Goal: Information Seeking & Learning: Learn about a topic

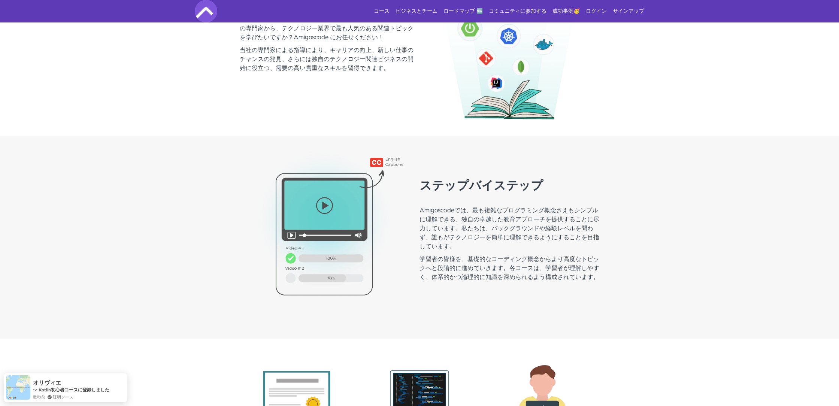
scroll to position [485, 0]
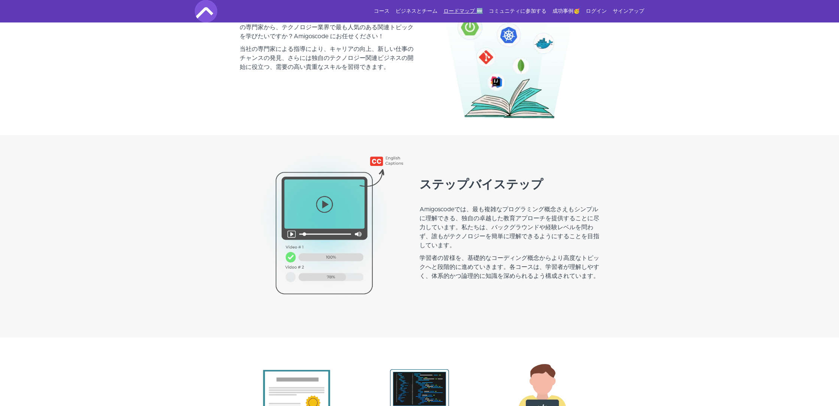
click at [475, 12] on font "ロードマップ 🆕" at bounding box center [462, 11] width 39 height 5
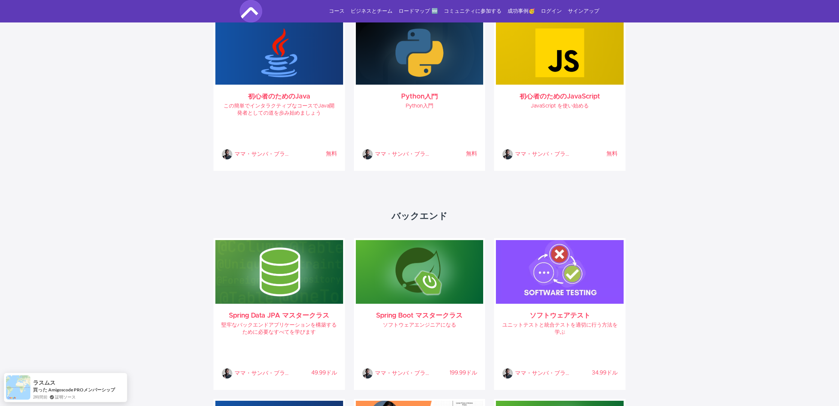
scroll to position [186, 0]
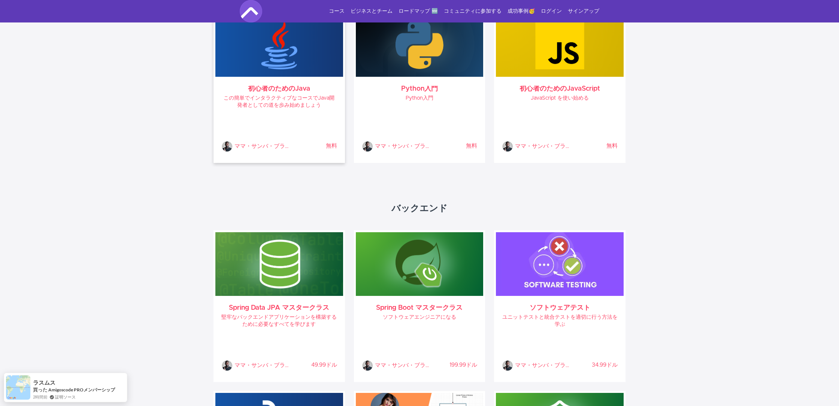
click at [282, 92] on div "初心者のためのJava この簡単でインタラクティブなコースでJava開発者としての道を歩み始めましょう ママ・サンバ・ブライマ・ネルソン ％ 完了 無料" at bounding box center [279, 119] width 128 height 84
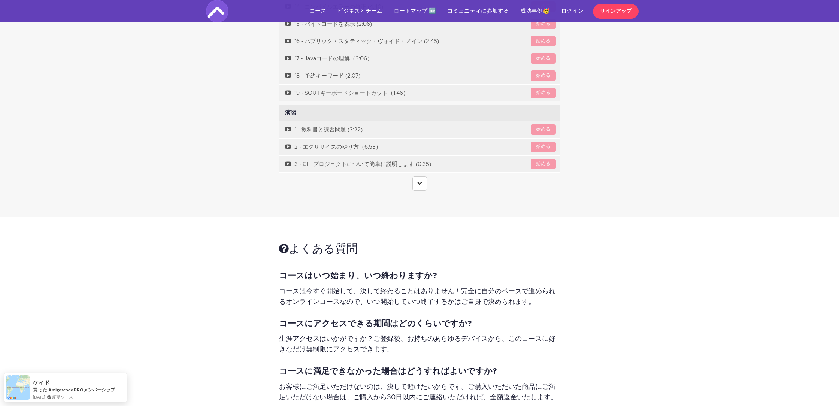
scroll to position [3144, 0]
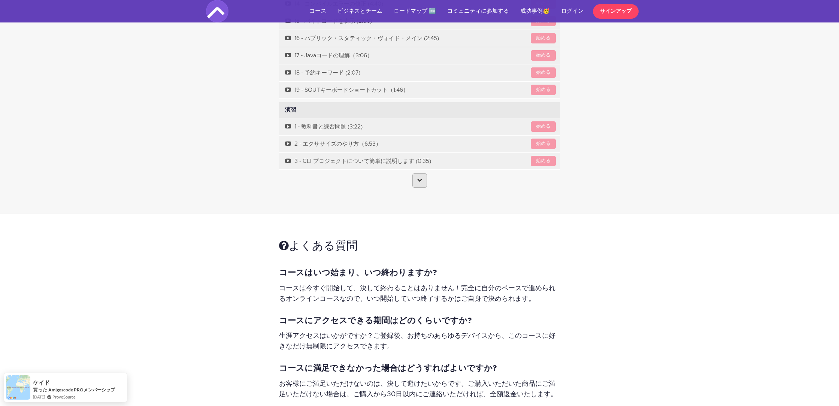
click at [413, 173] on link at bounding box center [419, 180] width 15 height 14
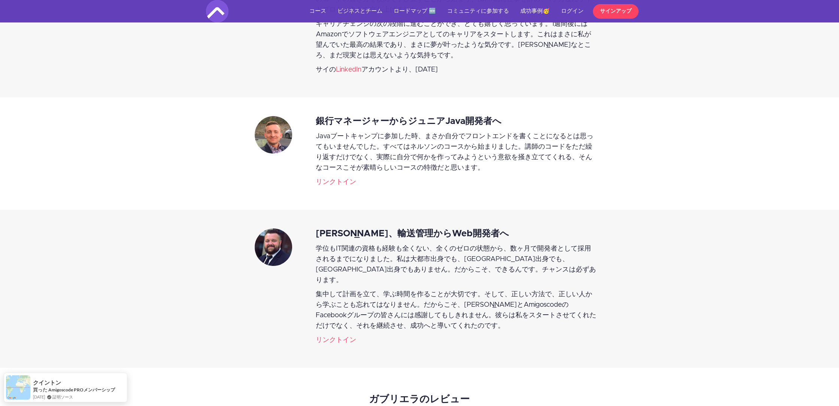
scroll to position [1680, 0]
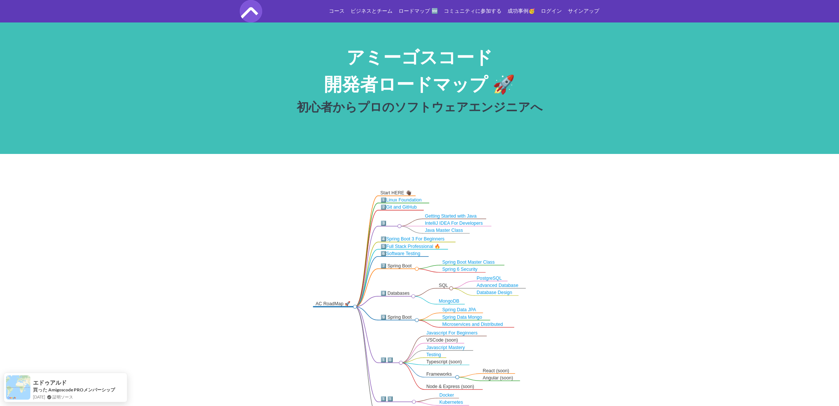
click at [415, 199] on link "Linux Foundation" at bounding box center [405, 199] width 36 height 5
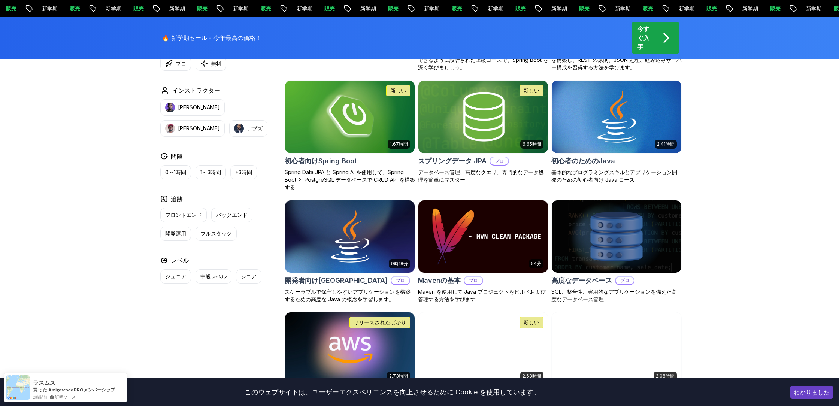
scroll to position [366, 0]
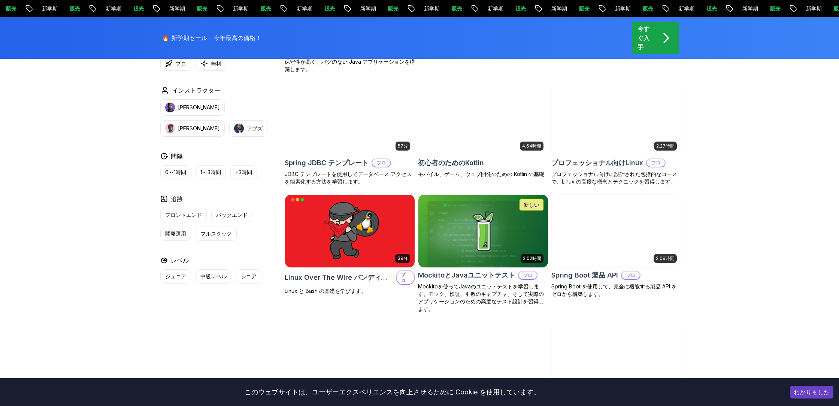
scroll to position [1538, 0]
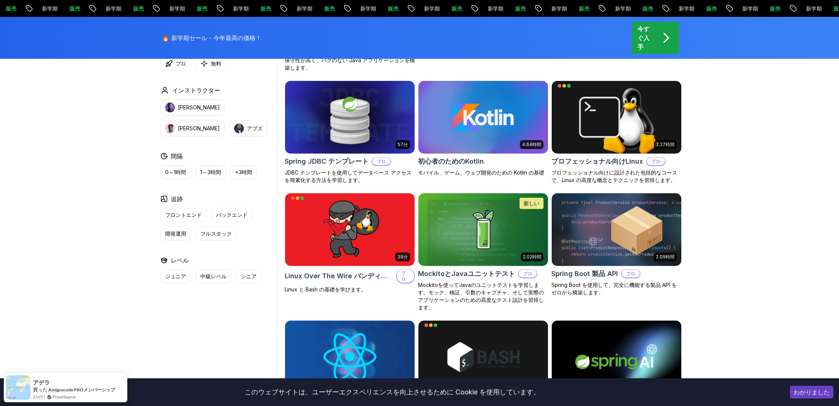
click at [647, 45] on p "今すぐ入手" at bounding box center [644, 37] width 15 height 27
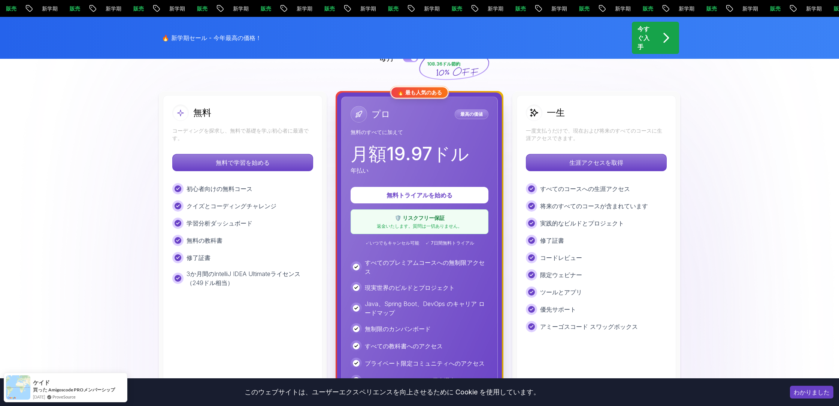
scroll to position [177, 0]
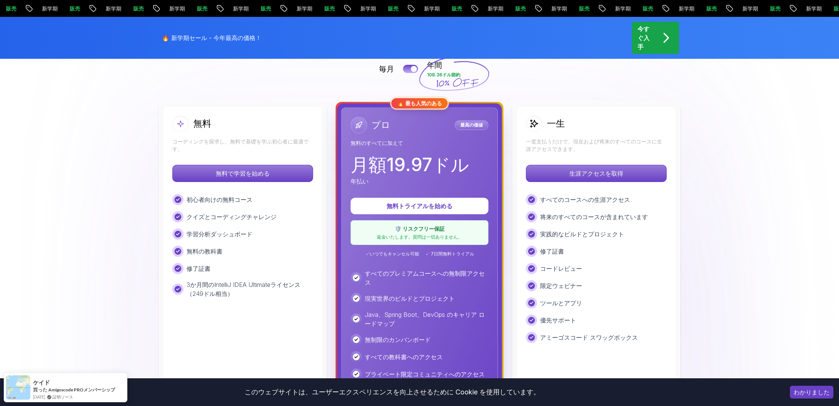
click at [570, 135] on div "一生 一度支払うだけで、現在および将来のすべてのコースに生涯アクセスできます。" at bounding box center [596, 133] width 141 height 37
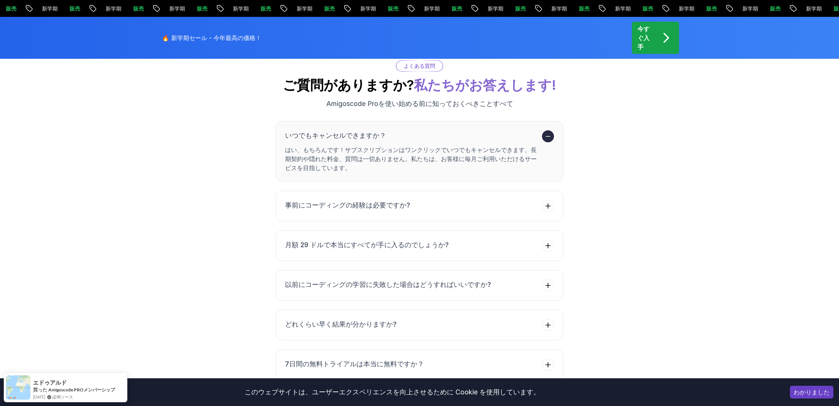
scroll to position [2699, 0]
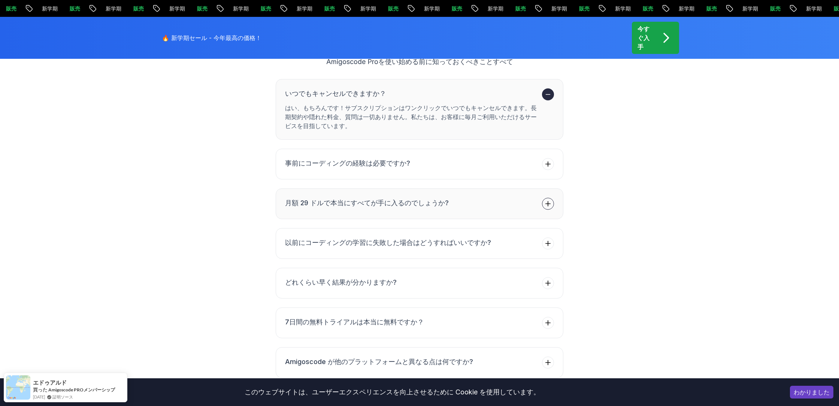
click at [551, 200] on icon at bounding box center [547, 203] width 7 height 7
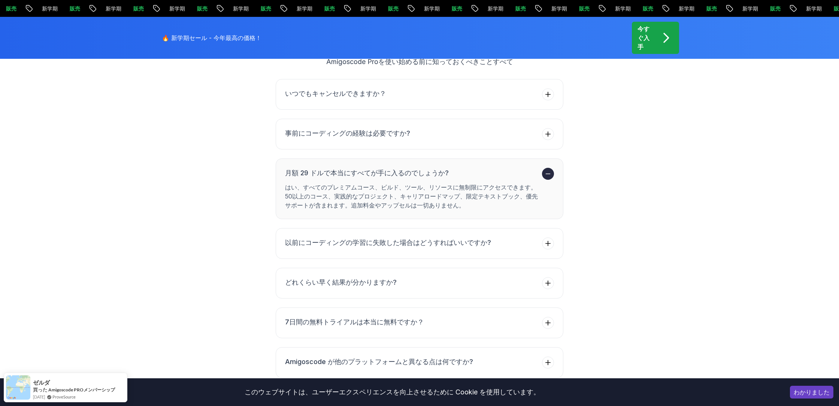
click at [548, 170] on icon at bounding box center [547, 173] width 7 height 7
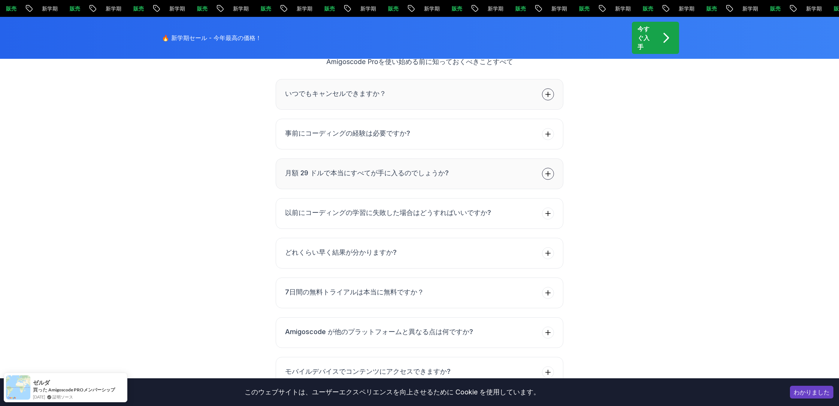
click at [547, 91] on icon at bounding box center [547, 94] width 7 height 7
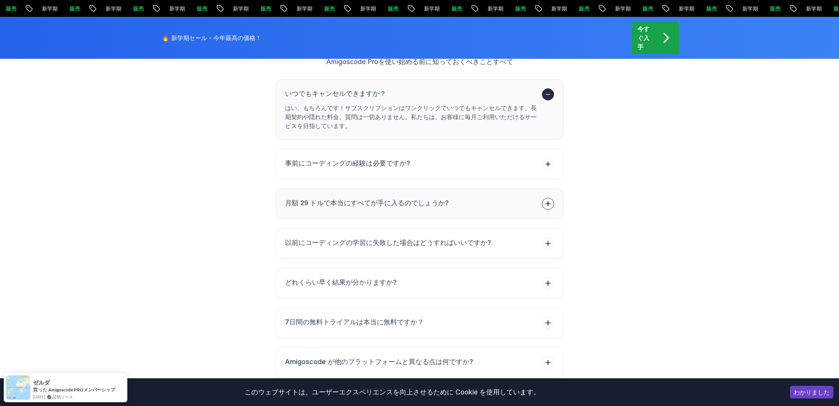
click at [547, 91] on icon at bounding box center [547, 94] width 7 height 7
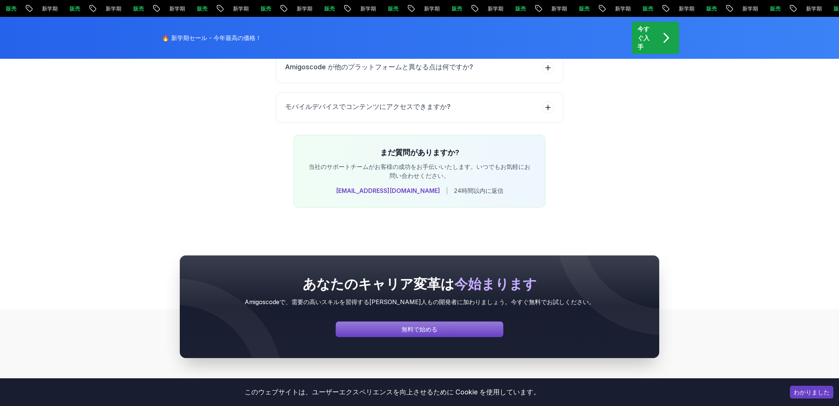
scroll to position [2963, 0]
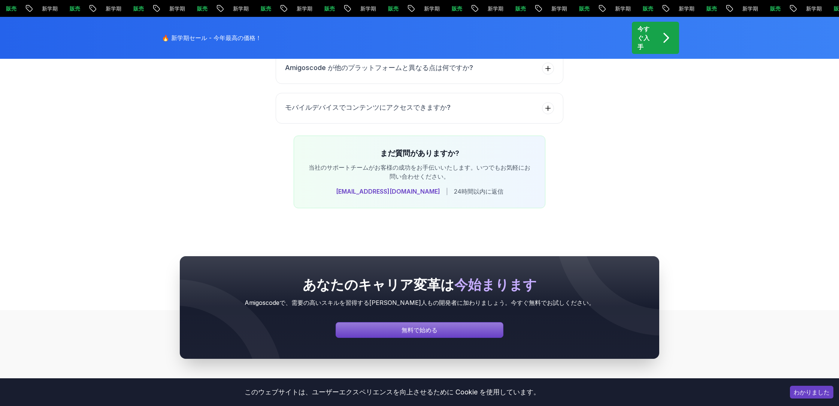
click at [547, 93] on button "モバイルデバイスでコンテンツにアクセスできますか?" at bounding box center [420, 108] width 288 height 31
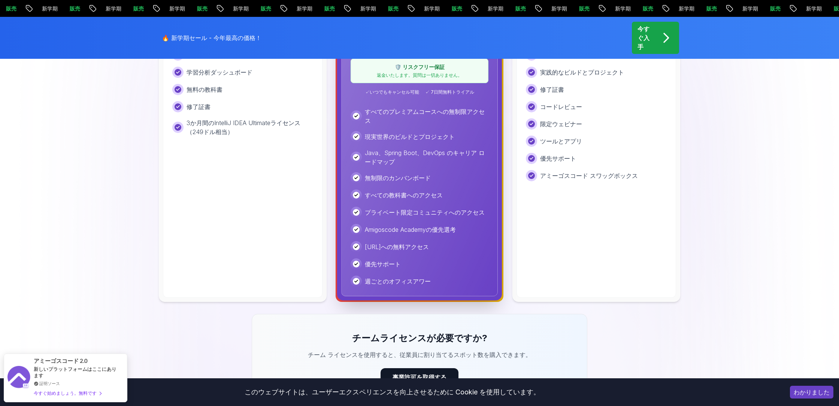
scroll to position [338, 0]
click at [546, 107] on font "コードレビュー" at bounding box center [561, 107] width 42 height 7
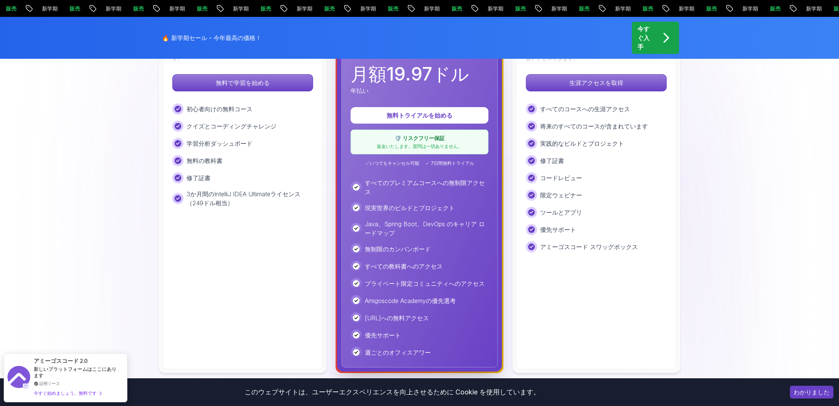
scroll to position [235, 0]
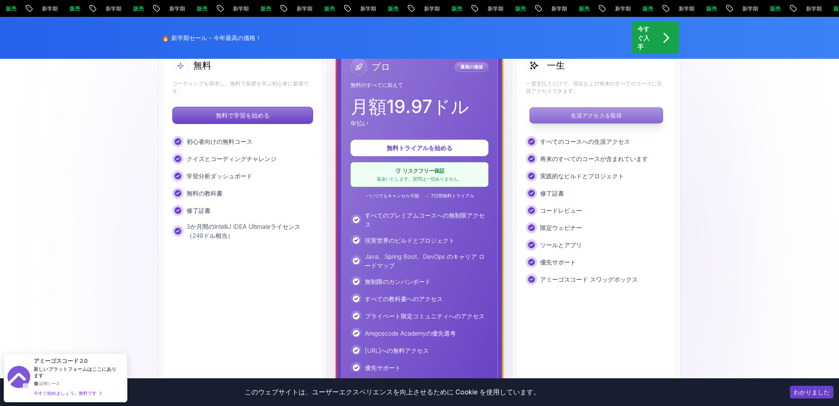
click at [591, 109] on p "生涯アクセスを取得" at bounding box center [596, 115] width 133 height 16
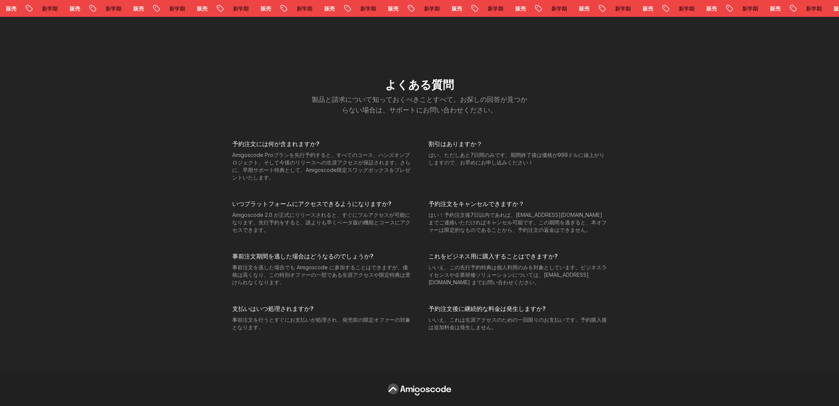
scroll to position [3036, 0]
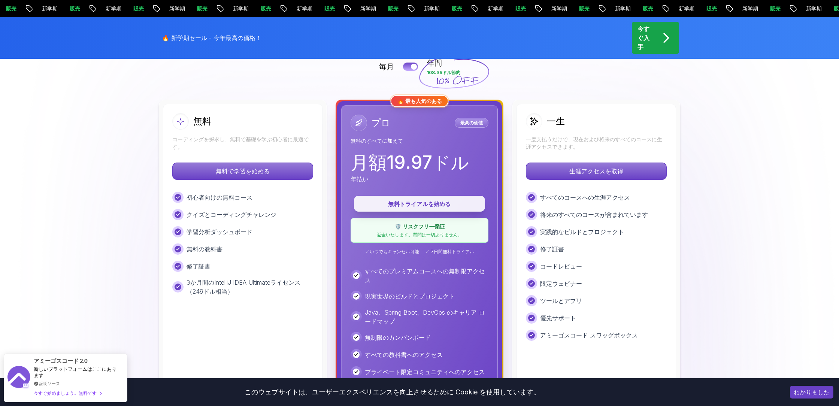
scroll to position [178, 0]
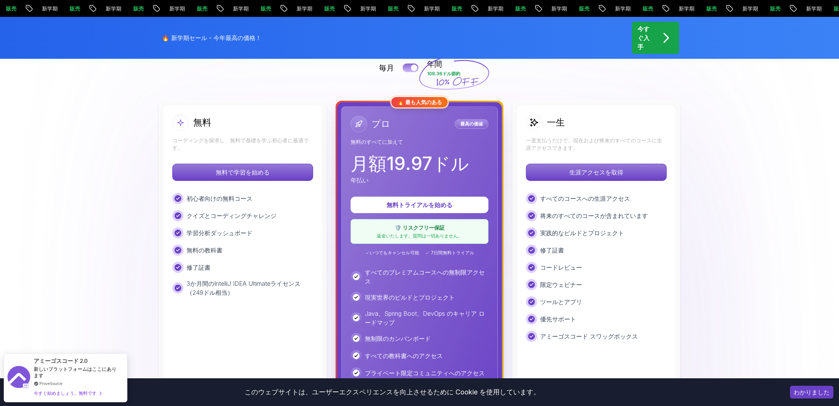
click at [411, 69] on div at bounding box center [414, 68] width 6 height 6
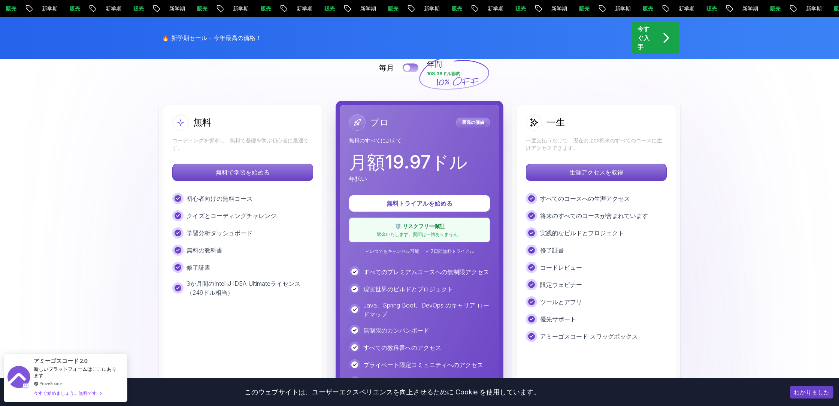
click at [411, 69] on button at bounding box center [411, 67] width 16 height 9
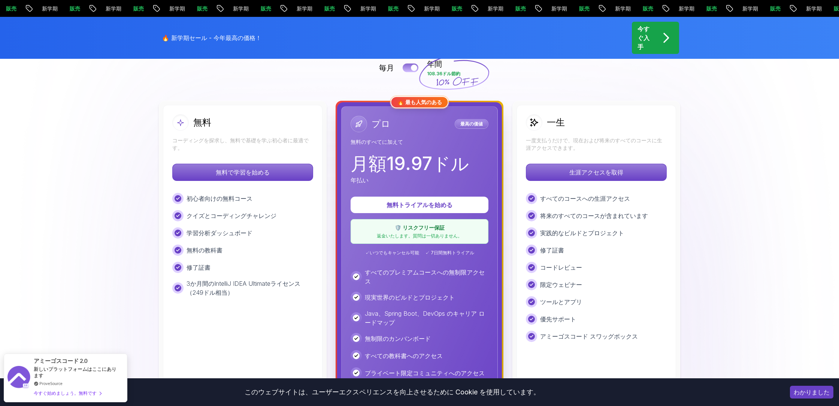
click at [411, 69] on div at bounding box center [414, 68] width 6 height 6
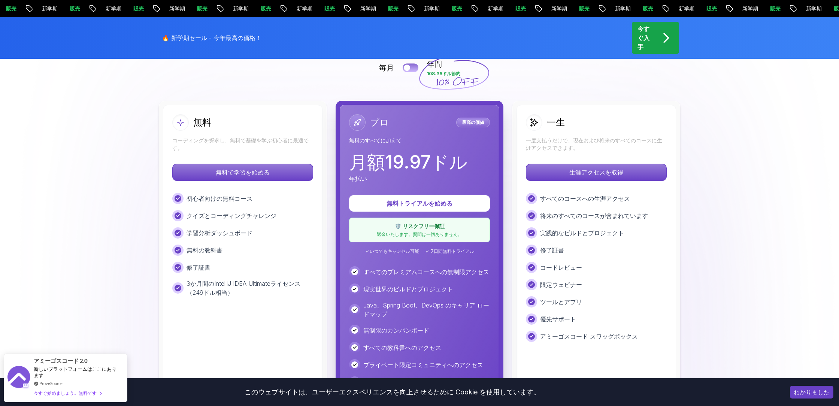
click at [411, 69] on button at bounding box center [411, 67] width 16 height 9
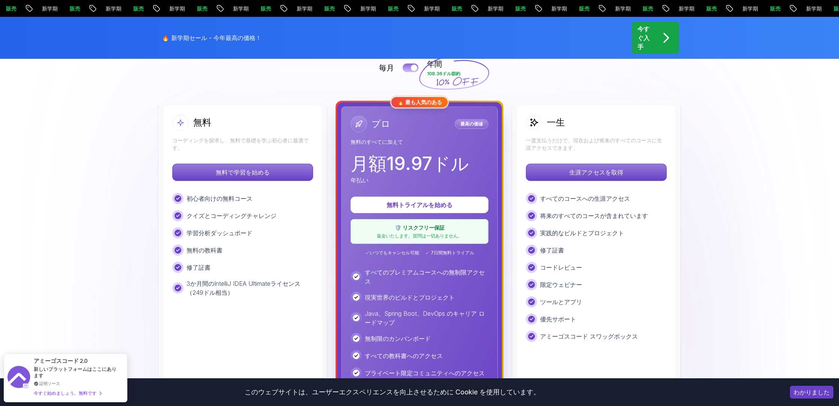
click at [411, 69] on div at bounding box center [414, 68] width 6 height 6
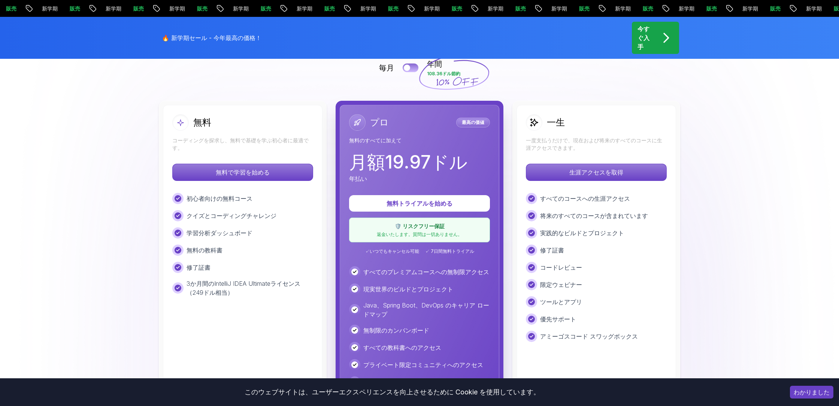
click at [411, 69] on button at bounding box center [411, 67] width 16 height 9
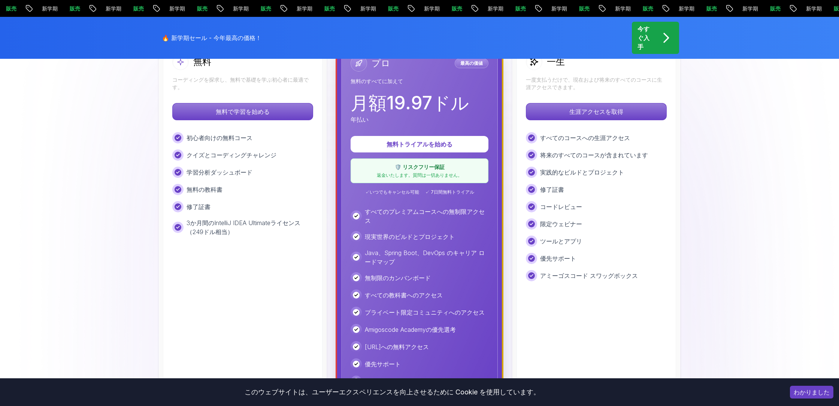
scroll to position [239, 0]
click at [280, 115] on p "無料で学習を始める" at bounding box center [242, 112] width 133 height 16
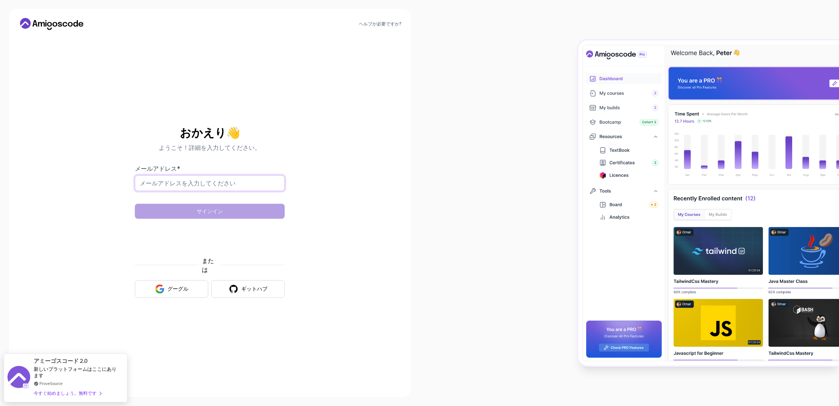
click at [246, 188] on input "メールアドレス *" at bounding box center [210, 183] width 150 height 16
type input "y.miyamoton@gmail.com"
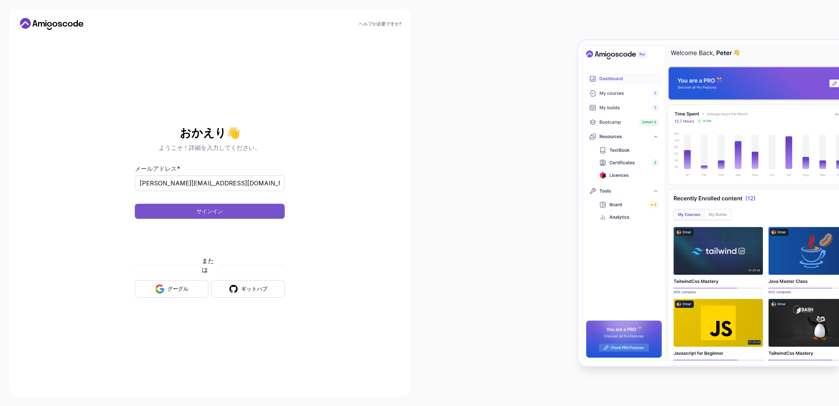
click at [227, 208] on button "サインイン" at bounding box center [210, 211] width 150 height 15
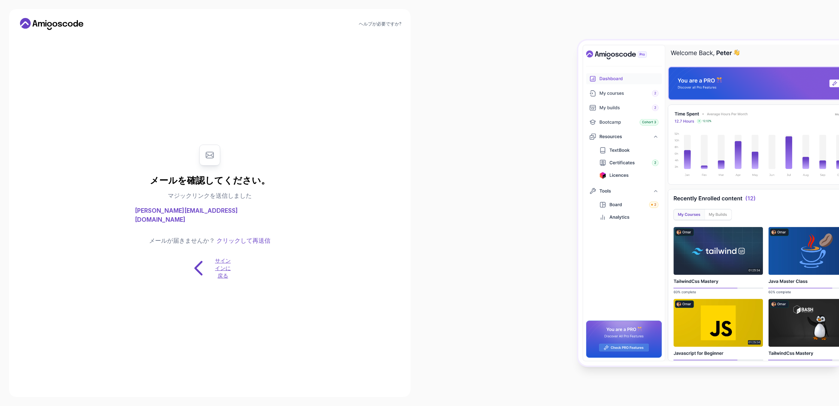
click at [222, 257] on font "サインインに戻る" at bounding box center [223, 267] width 16 height 21
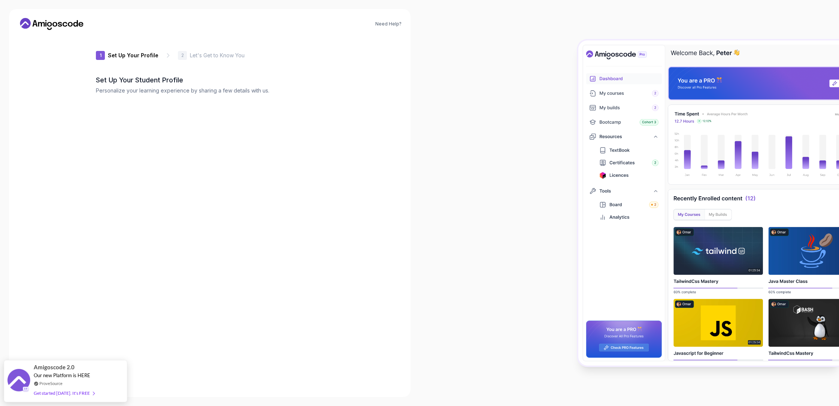
type input "dynamicpanther8f015"
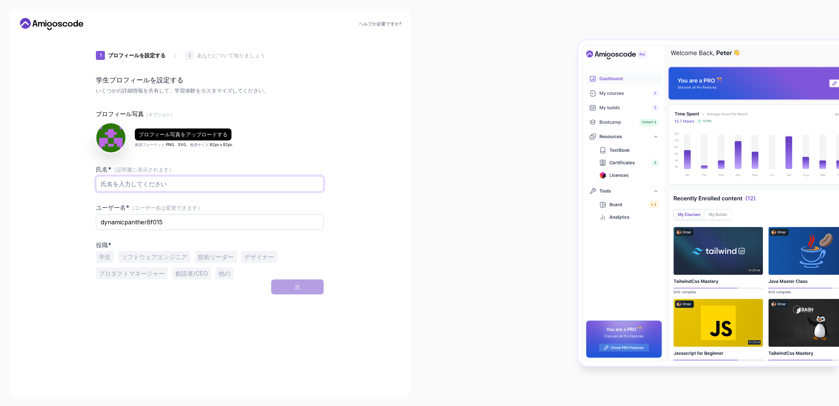
click at [109, 182] on input "氏名* （証明書に表示されます）" at bounding box center [210, 184] width 228 height 16
click at [196, 162] on div "プロフィール写真 （オプション） プロフィール写真をアップロードする 推奨フォーマット: PNG、SVG 。推奨サイズ: 82px x 82px 。 氏名* …" at bounding box center [210, 194] width 228 height 170
click at [168, 224] on input "dynamicpanther8f015" at bounding box center [210, 222] width 228 height 16
click at [156, 180] on input "氏名* （証明書に表示されます）" at bounding box center [210, 184] width 228 height 16
type input "ゆ"
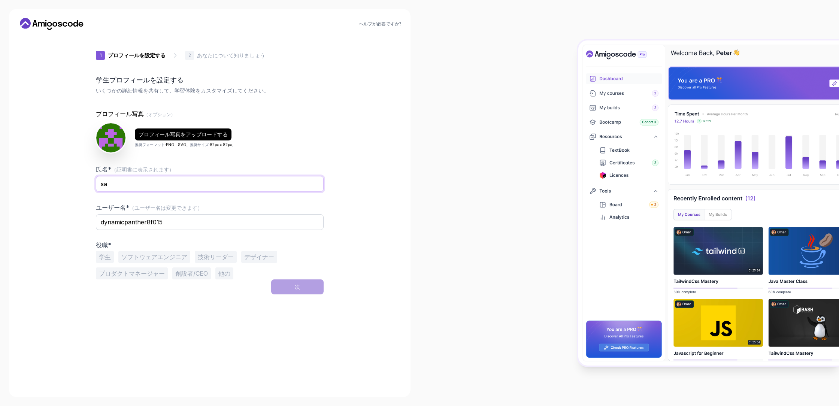
type input "s"
type input "さむ"
click at [179, 220] on input "dynamicpanther8f015" at bounding box center [210, 222] width 228 height 16
drag, startPoint x: 159, startPoint y: 187, endPoint x: 85, endPoint y: 184, distance: 74.2
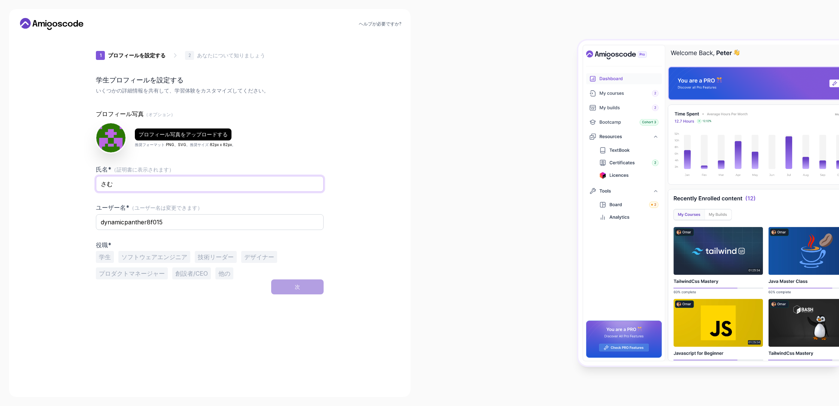
click at [85, 184] on div "1 プロフィールを設定する 1 プロフィールを設定する 2 あなたについて知りましょう 学生プロフィールを設定する いくつかの詳細情報を共有して、学習体験をカ…" at bounding box center [210, 212] width 252 height 352
click at [355, 146] on div "ヘルプが必要ですか? 1 プロフィールを設定する 1 プロフィールを設定する 2 あなたについて知りましょう 学生プロフィールを設定する いくつかの詳細情報を…" at bounding box center [209, 203] width 401 height 388
click at [203, 181] on input "氏名* （証明書に表示されます）" at bounding box center [210, 184] width 228 height 16
type input "Yuta"
drag, startPoint x: 216, startPoint y: 224, endPoint x: 89, endPoint y: 225, distance: 126.6
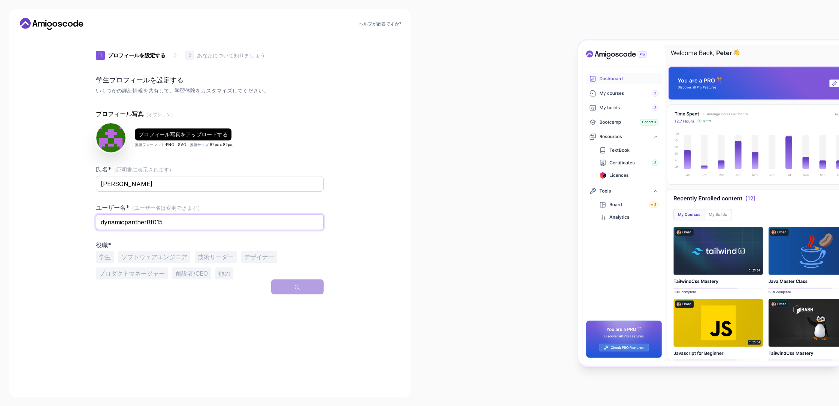
click at [89, 225] on div "1 プロフィールを設定する 1 プロフィールを設定する 2 あなたについて知りましょう 学生プロフィールを設定する いくつかの詳細情報を共有して、学習体験をカ…" at bounding box center [210, 212] width 252 height 352
type input "y"
type input "y-miyamoton"
click at [222, 269] on button "他の" at bounding box center [224, 273] width 18 height 12
click at [226, 288] on input "text" at bounding box center [210, 293] width 228 height 16
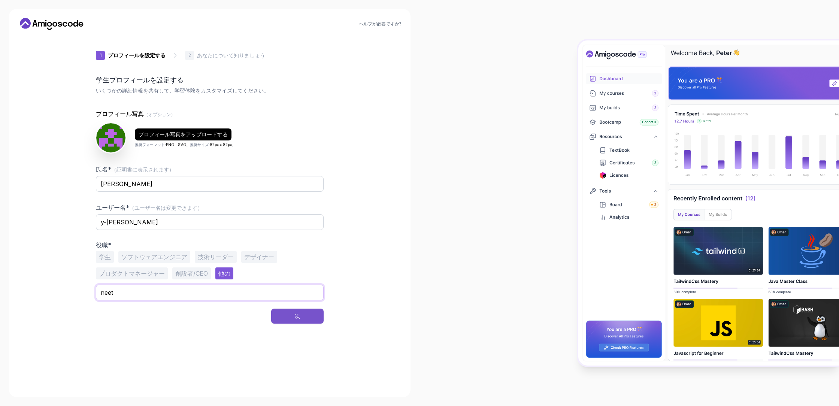
type input "neet"
click at [307, 315] on button "次" at bounding box center [297, 316] width 52 height 15
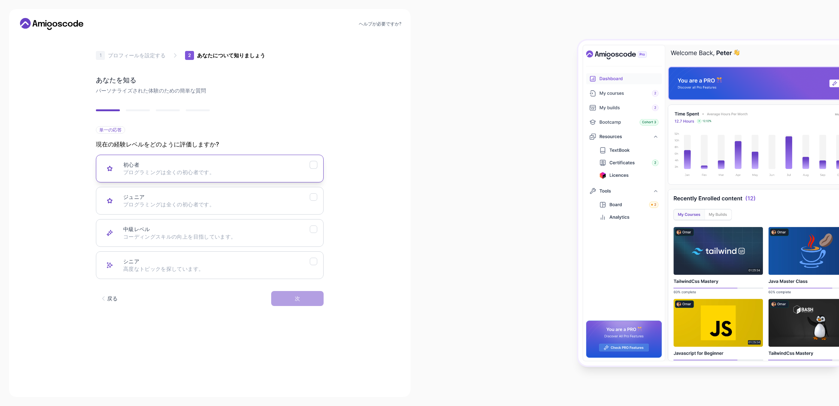
click at [275, 175] on p "プログラミングは全くの初心者です。" at bounding box center [216, 172] width 187 height 7
click at [303, 296] on button "次" at bounding box center [297, 298] width 52 height 15
click at [258, 175] on p "Node.js、Python、Java" at bounding box center [216, 172] width 187 height 7
click at [309, 301] on button "次" at bounding box center [297, 298] width 52 height 15
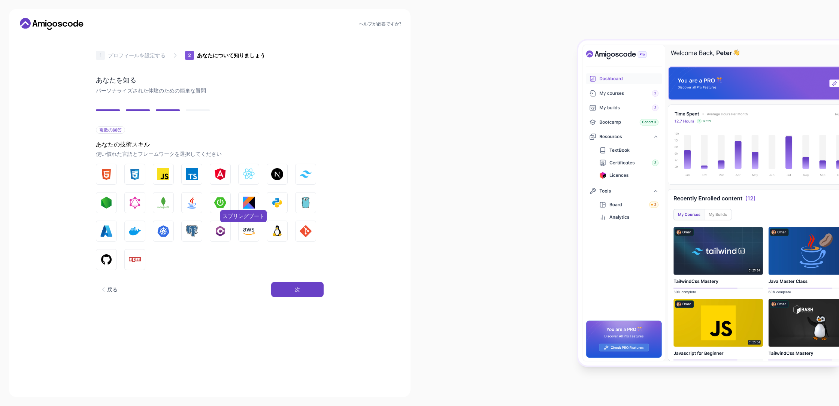
click at [219, 200] on img "button" at bounding box center [220, 203] width 12 height 12
click at [196, 201] on img "button" at bounding box center [192, 203] width 12 height 12
click at [281, 200] on img "button" at bounding box center [277, 203] width 12 height 12
click at [296, 284] on button "次" at bounding box center [297, 289] width 52 height 15
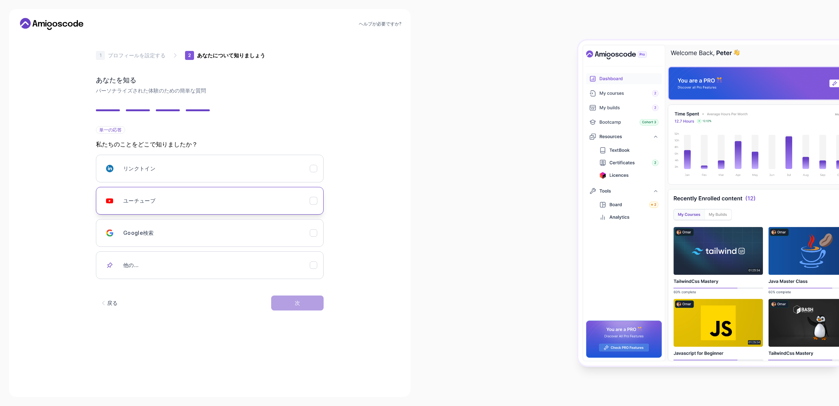
click at [206, 192] on button "ユーチューブ" at bounding box center [210, 201] width 228 height 28
click at [303, 307] on button "次" at bounding box center [297, 303] width 52 height 15
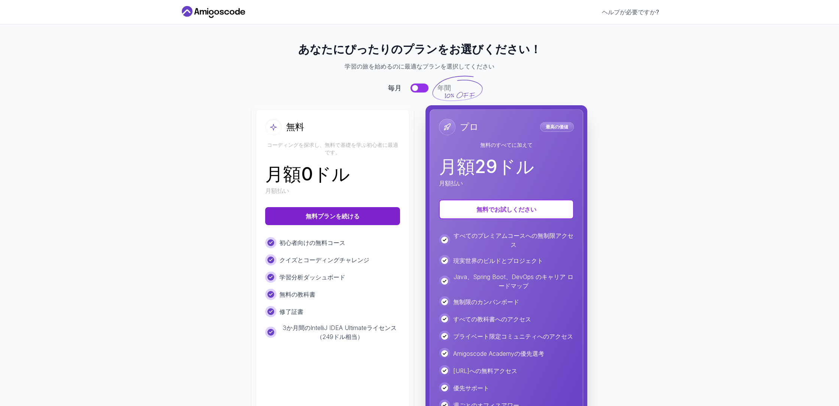
click at [355, 217] on font "無料プランを続ける" at bounding box center [333, 215] width 54 height 7
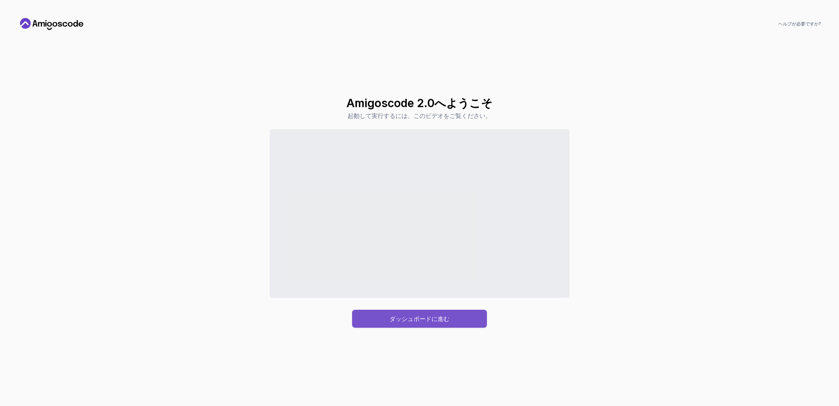
click at [434, 315] on div "ダッシュボードに進む" at bounding box center [420, 318] width 60 height 9
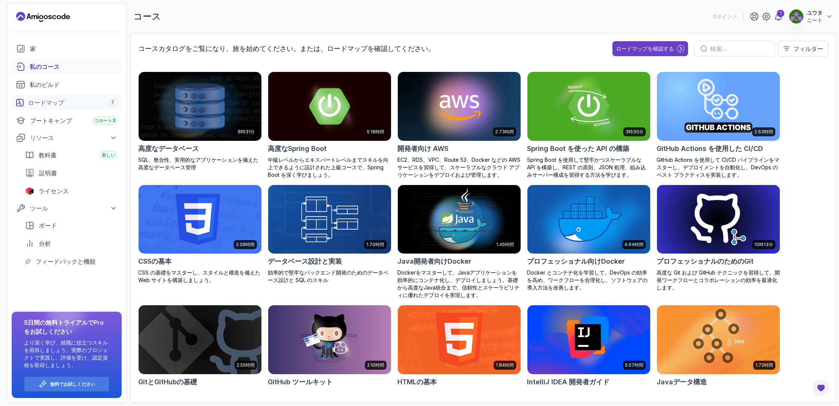
click at [57, 101] on font "ロードマップ" at bounding box center [46, 102] width 36 height 7
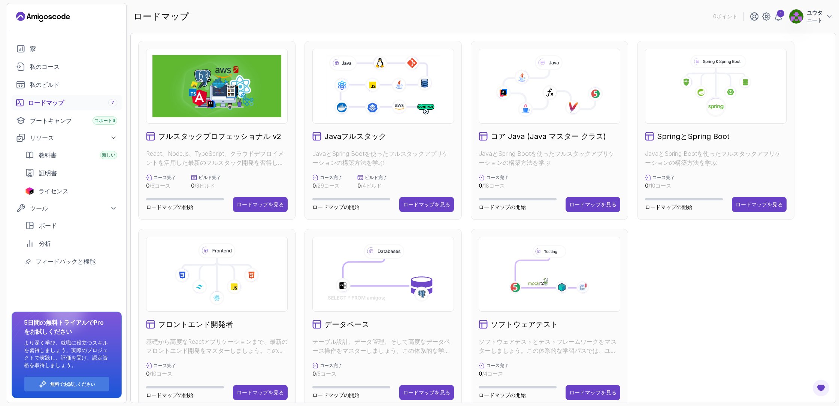
scroll to position [13, 0]
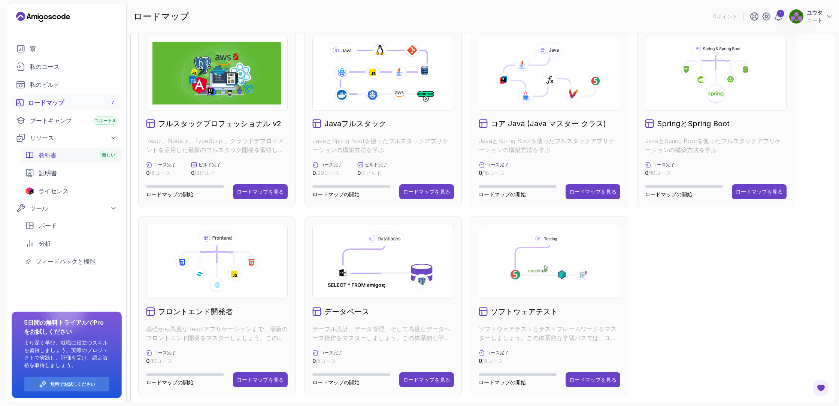
click at [49, 152] on font "教科書" at bounding box center [48, 154] width 18 height 7
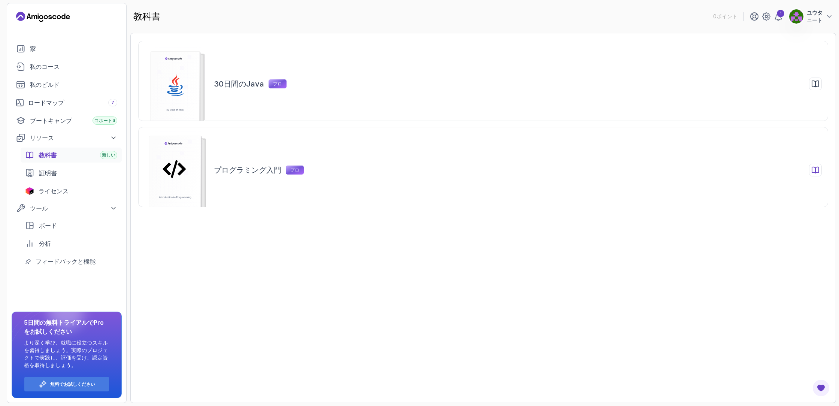
click at [184, 177] on rect at bounding box center [175, 175] width 52 height 78
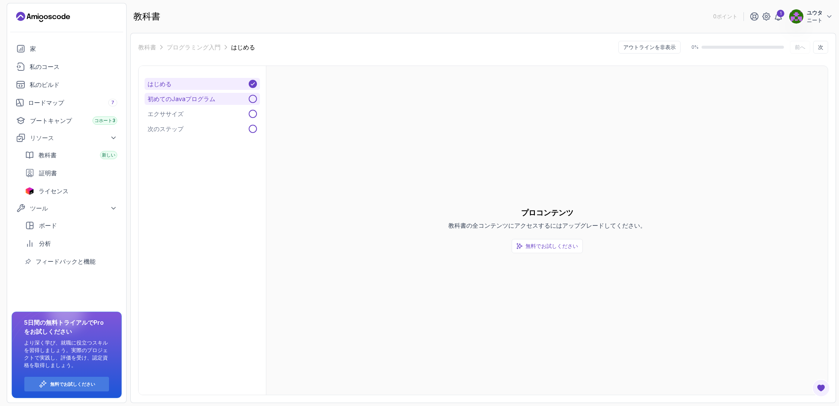
click at [190, 99] on font "初めてのJavaプログラム" at bounding box center [182, 98] width 68 height 7
click at [193, 110] on button "エクササイズ" at bounding box center [202, 114] width 115 height 12
click at [193, 82] on button "はじめる" at bounding box center [202, 84] width 115 height 12
click at [40, 135] on font "リソース" at bounding box center [42, 137] width 24 height 7
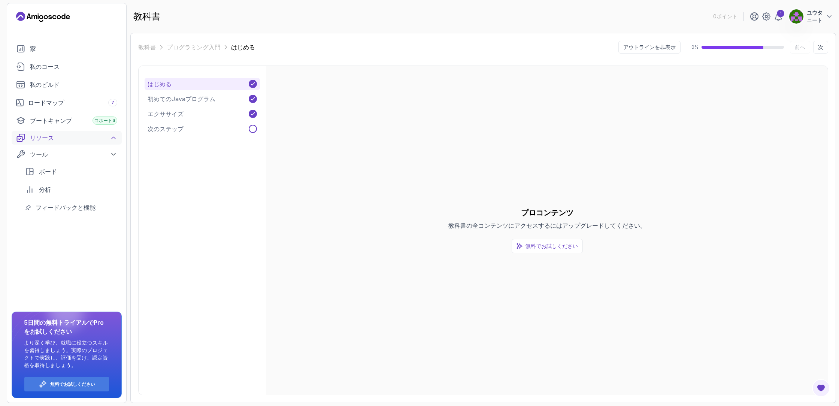
click at [60, 137] on div "リソース" at bounding box center [73, 137] width 87 height 9
click at [64, 185] on link "ライセンス" at bounding box center [71, 191] width 101 height 15
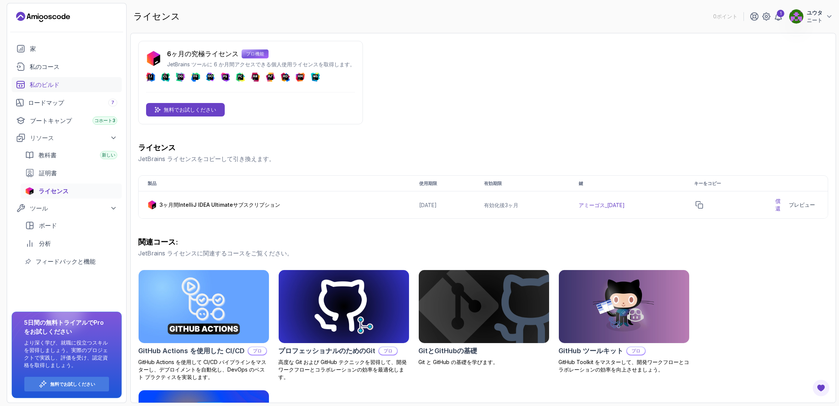
click at [66, 87] on div "私のビルド" at bounding box center [74, 84] width 88 height 9
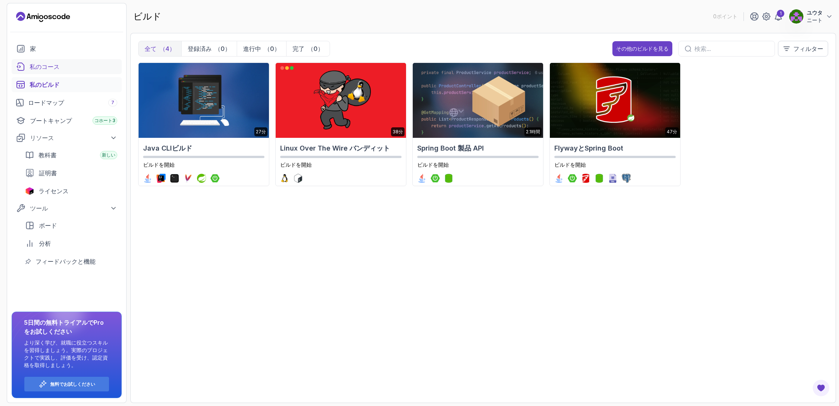
click at [52, 65] on font "私のコース" at bounding box center [45, 66] width 30 height 7
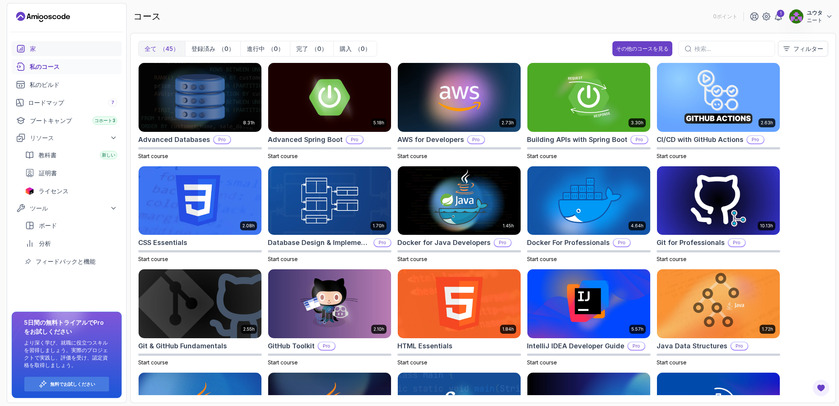
click at [39, 45] on div "家" at bounding box center [73, 48] width 87 height 9
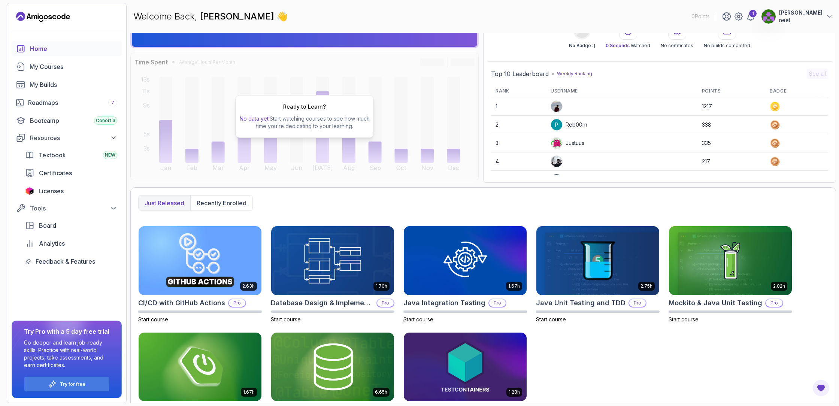
scroll to position [74, 0]
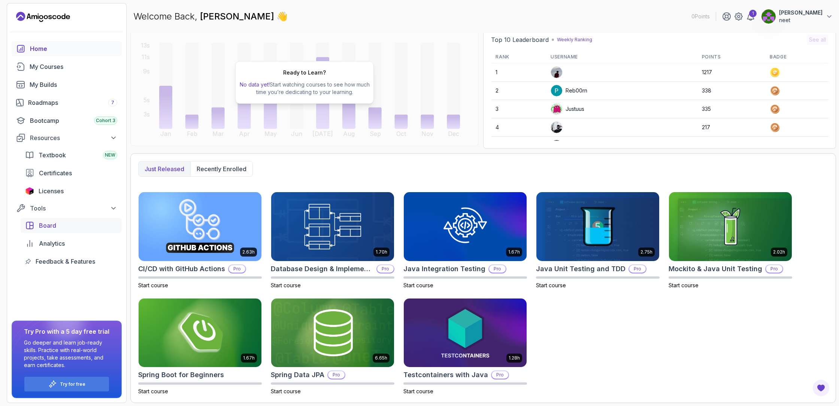
click at [92, 221] on div "Board" at bounding box center [78, 225] width 78 height 9
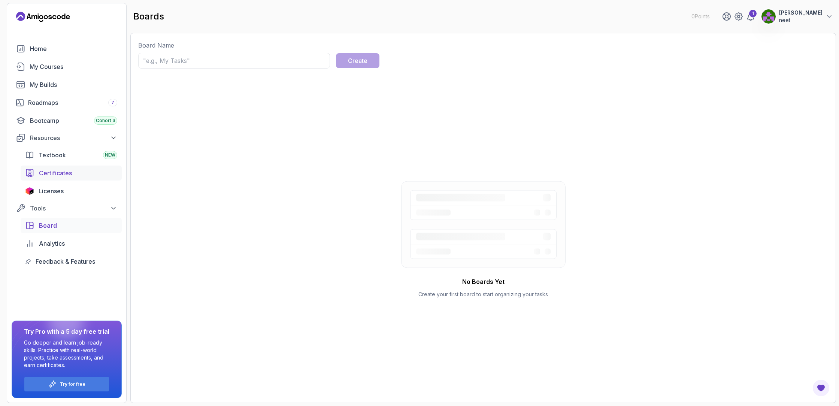
click at [72, 171] on span "Certificates" at bounding box center [55, 173] width 33 height 9
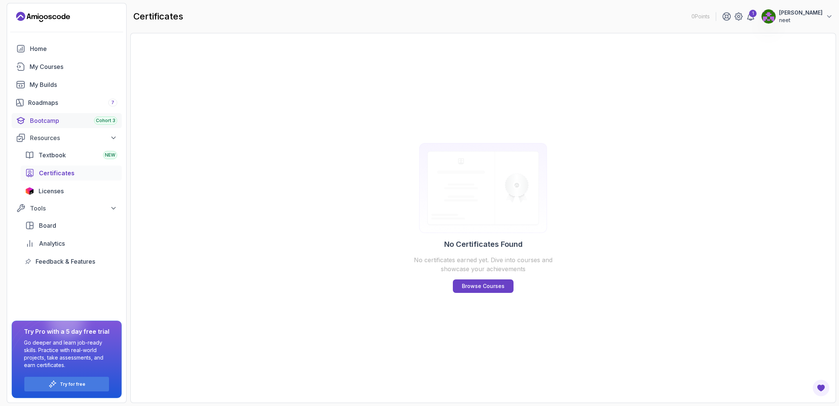
click at [62, 121] on div "Bootcamp Cohort 3" at bounding box center [73, 120] width 87 height 9
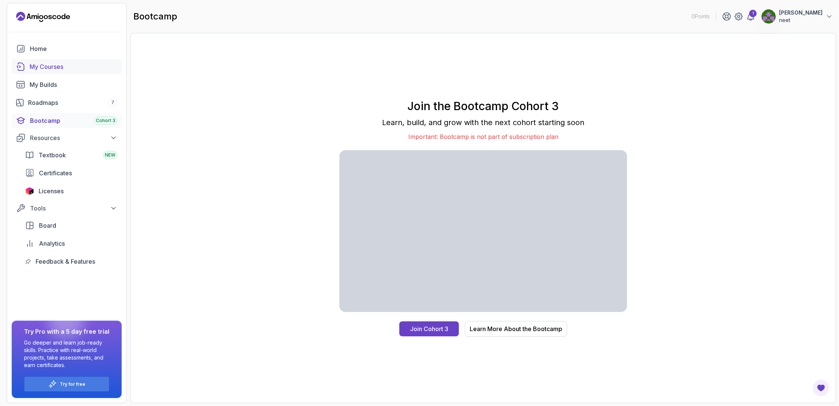
click at [60, 60] on link "My Courses" at bounding box center [67, 66] width 110 height 15
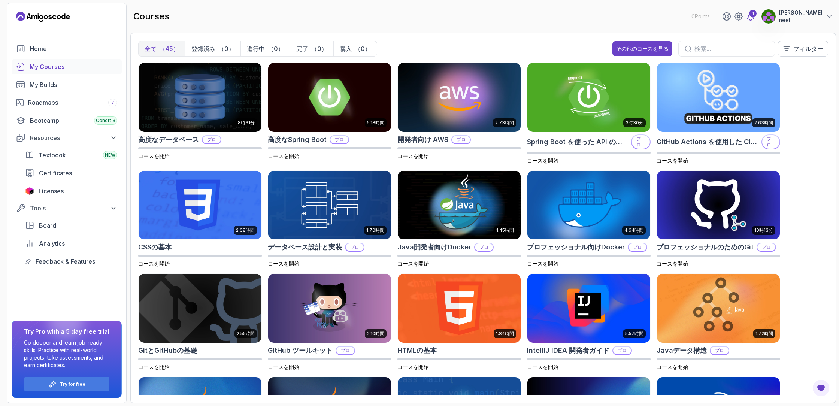
click at [757, 13] on div "1" at bounding box center [752, 13] width 7 height 7
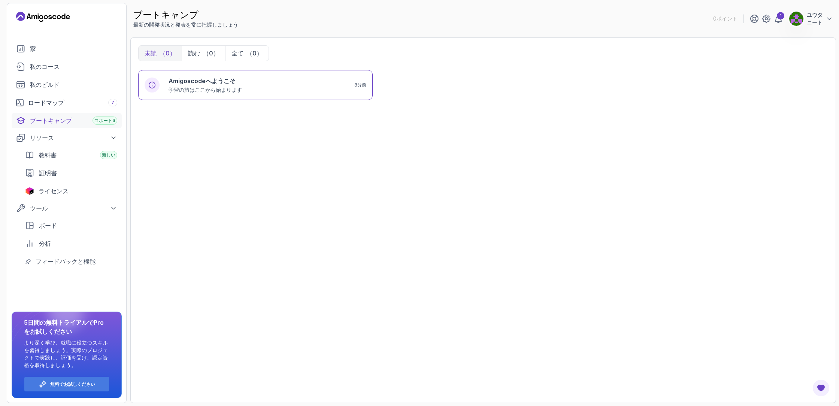
click at [62, 122] on font "ブートキャンプ" at bounding box center [51, 120] width 42 height 7
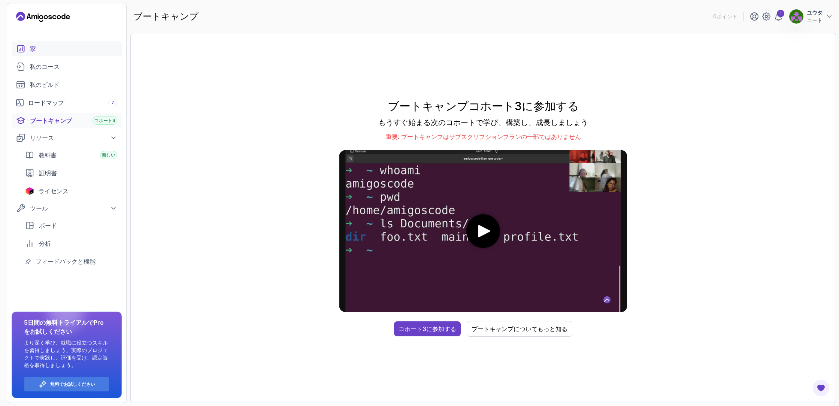
click at [42, 47] on div "家" at bounding box center [73, 48] width 87 height 9
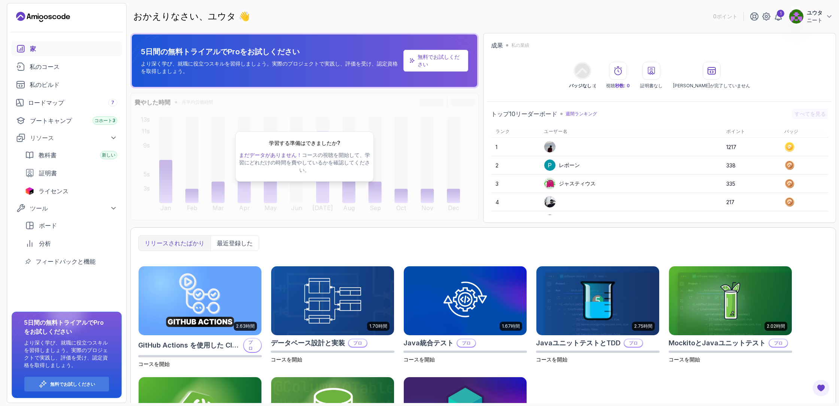
click at [824, 16] on button "ユウタ ニート" at bounding box center [811, 16] width 44 height 15
click at [51, 47] on div "家" at bounding box center [73, 48] width 87 height 9
click at [50, 125] on font "ブートキャンプ" at bounding box center [51, 120] width 42 height 9
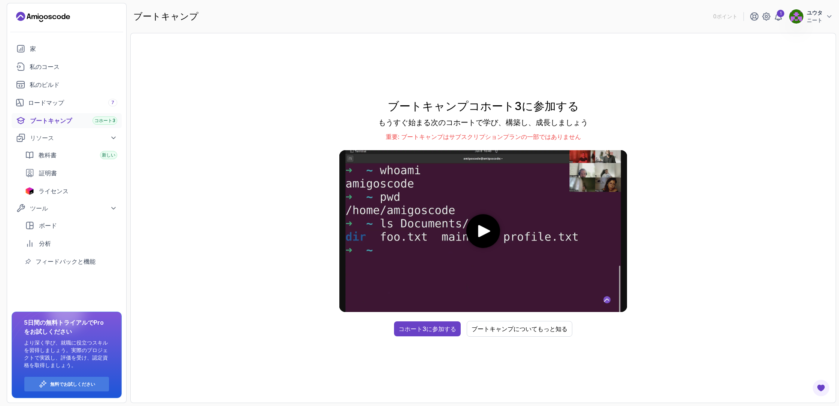
click at [56, 163] on div "教科書 新しい 証明書 ライセンス" at bounding box center [71, 173] width 101 height 51
click at [763, 17] on icon at bounding box center [766, 16] width 7 height 7
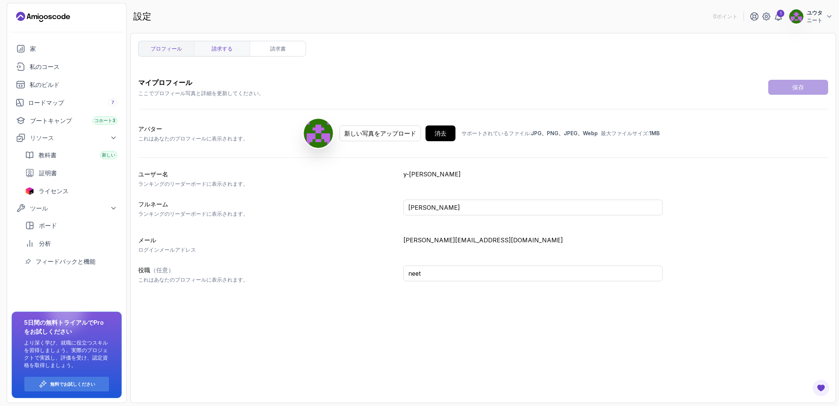
click at [221, 53] on link "請求する" at bounding box center [222, 48] width 56 height 15
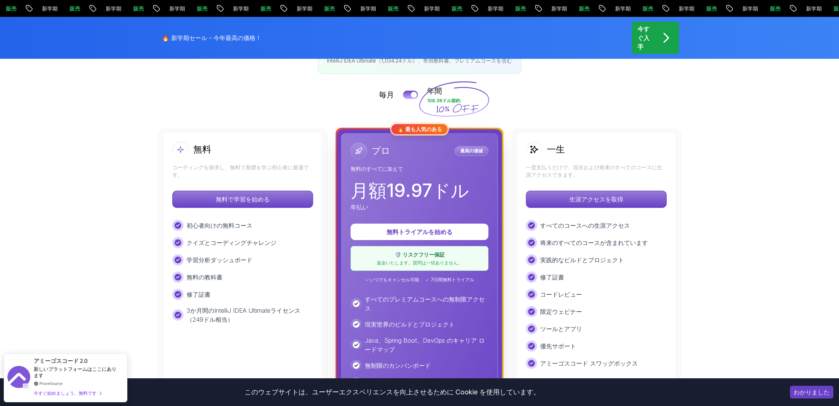
scroll to position [152, 0]
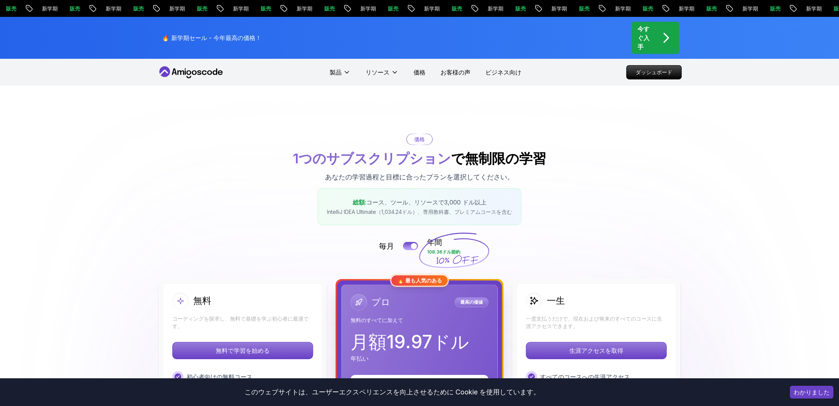
scroll to position [145, 0]
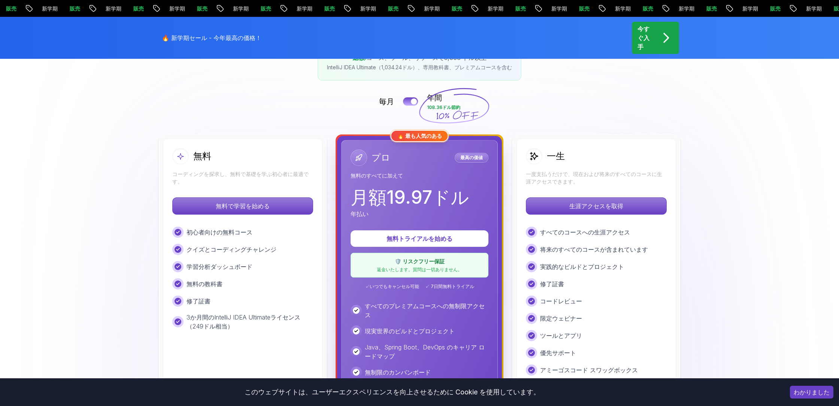
click at [618, 182] on p "一度支払うだけで、現在および将来のすべてのコースに生涯アクセスできます。" at bounding box center [596, 177] width 141 height 15
click at [628, 207] on p "生涯アクセスを取得" at bounding box center [596, 206] width 133 height 16
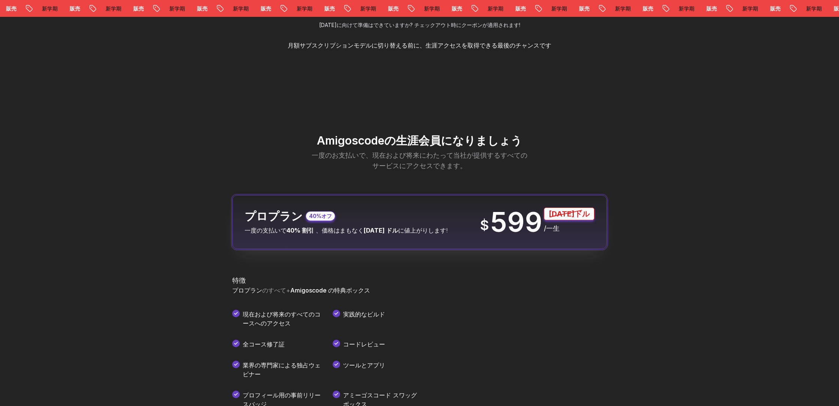
scroll to position [798, 0]
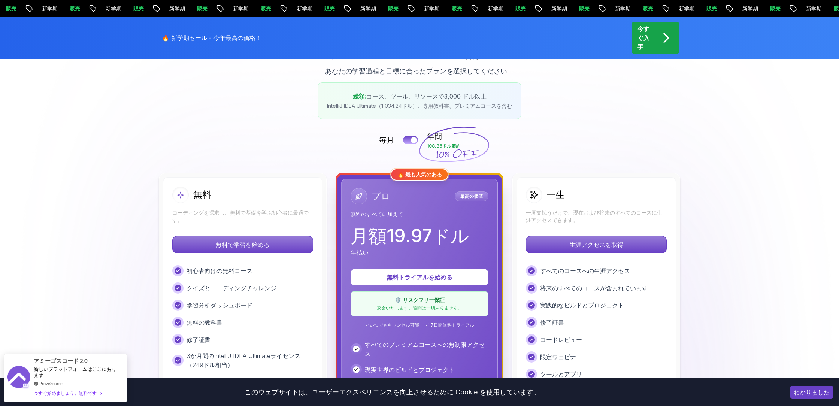
scroll to position [105, 0]
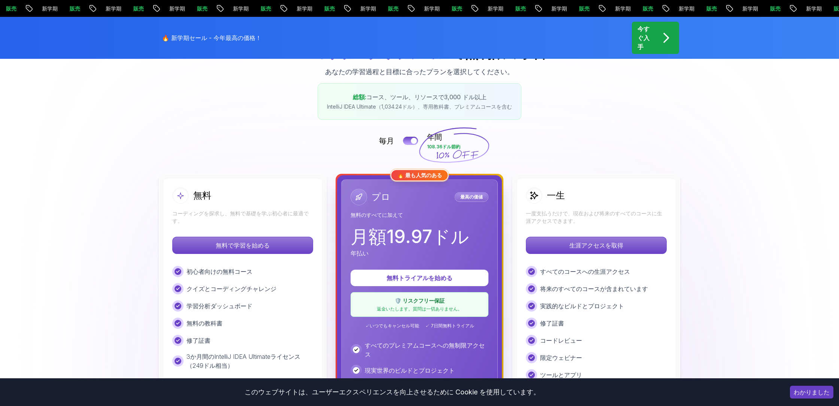
click at [500, 107] on font "IntelliJ IDEA Ultimate（1,034.24ドル）、専用教科書、プレミアムコースを含む" at bounding box center [419, 106] width 185 height 6
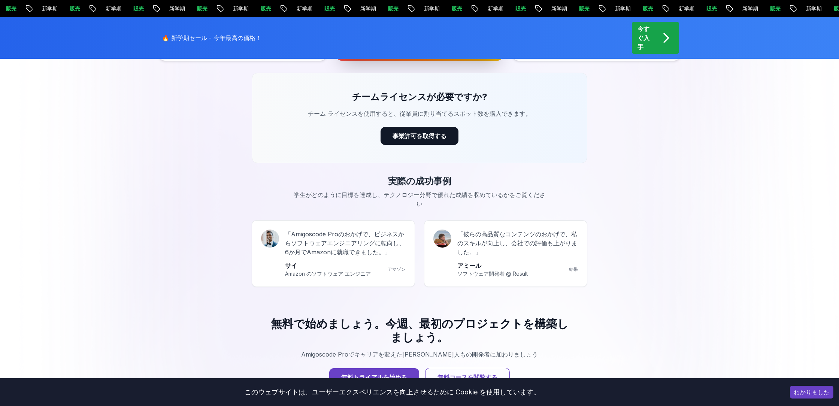
scroll to position [610, 0]
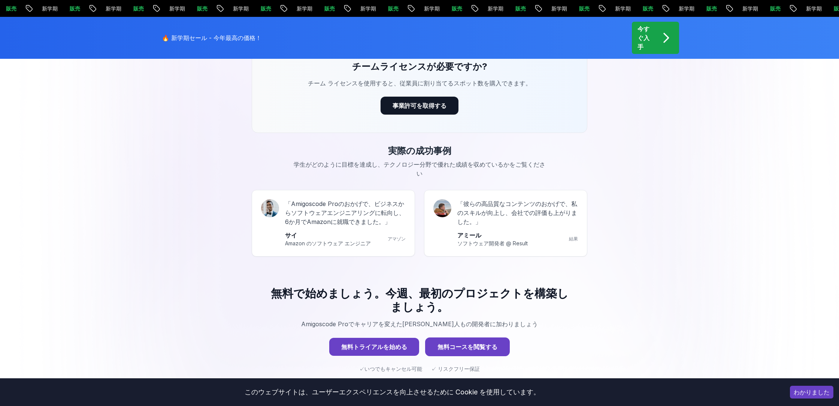
click at [465, 345] on button "無料コースを閲覧する" at bounding box center [467, 346] width 85 height 19
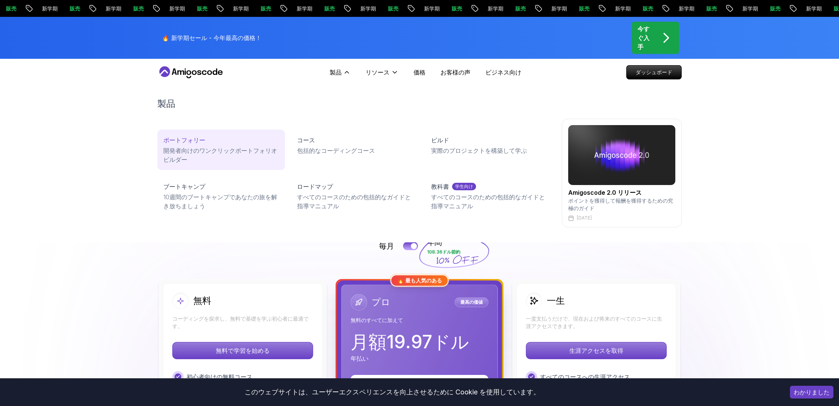
click at [251, 141] on div "ポートフォリー" at bounding box center [221, 140] width 116 height 9
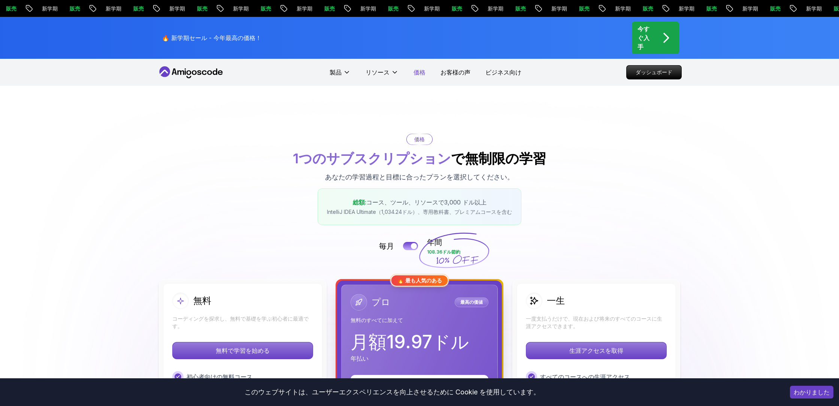
click at [424, 74] on font "価格" at bounding box center [419, 72] width 12 height 7
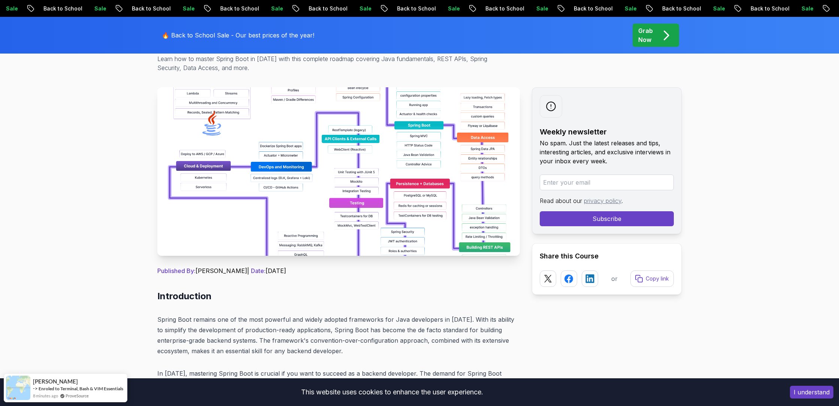
scroll to position [107, 0]
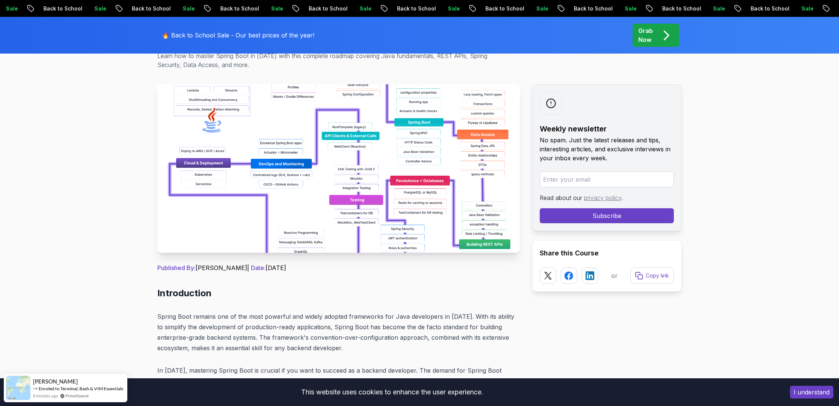
click at [429, 216] on img at bounding box center [338, 168] width 363 height 169
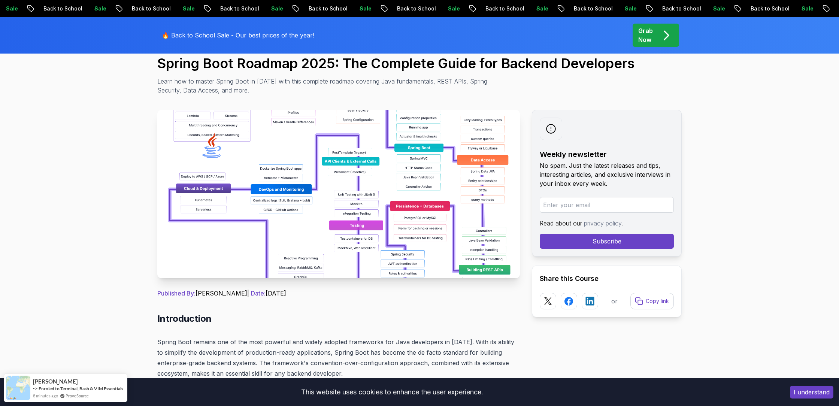
scroll to position [71, 0]
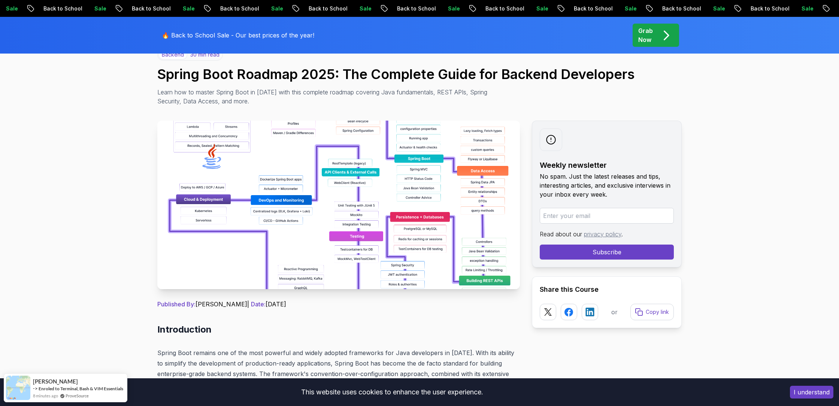
click at [304, 137] on img at bounding box center [338, 205] width 363 height 169
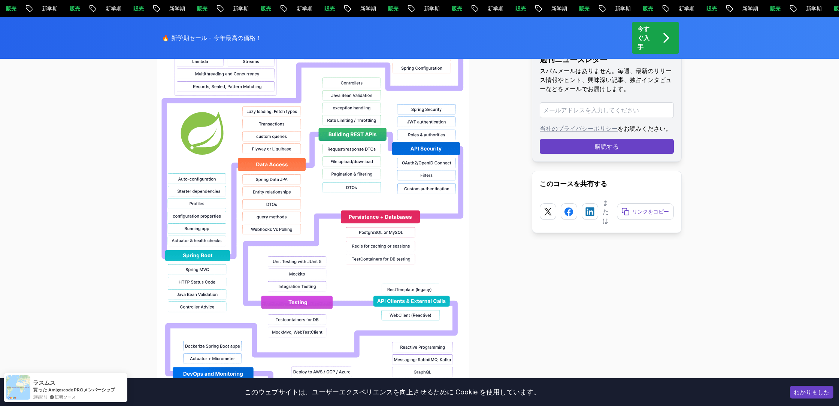
scroll to position [690, 0]
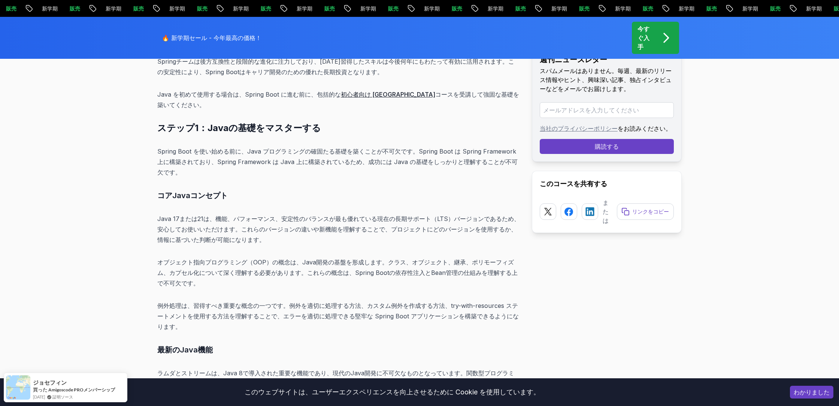
scroll to position [2437, 0]
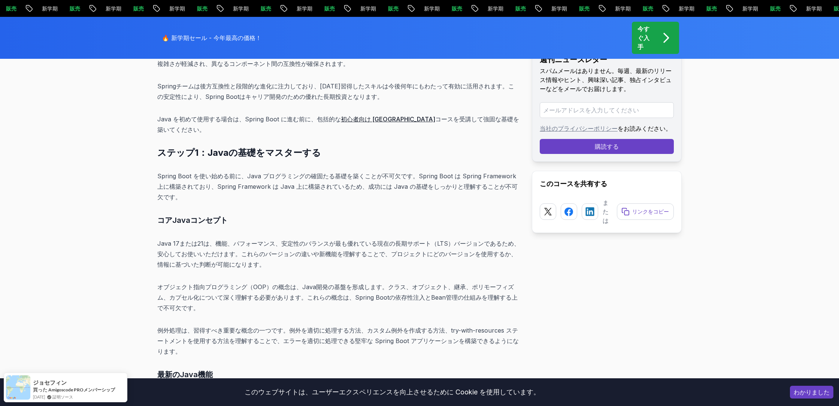
click at [355, 115] on font "初心者向け [GEOGRAPHIC_DATA]" at bounding box center [388, 118] width 94 height 7
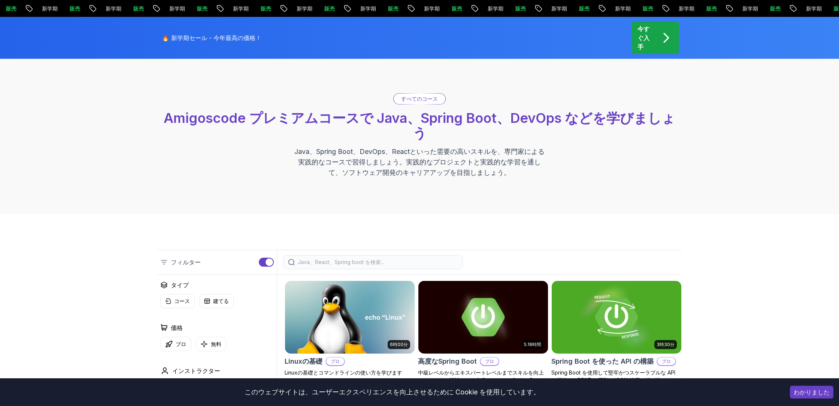
scroll to position [27, 0]
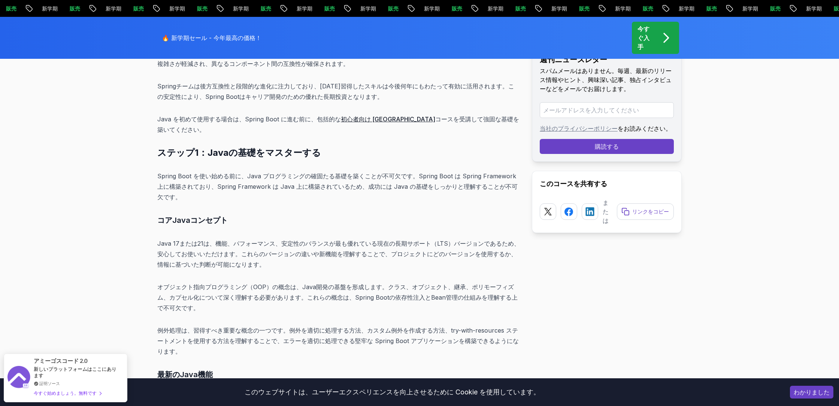
scroll to position [2442, 0]
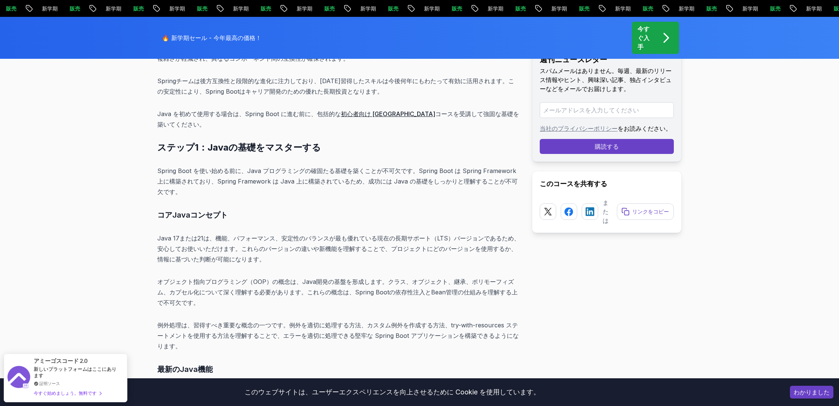
click at [380, 167] on font "Spring Boot を使い始める前に、Java プログラミングの確固たる基礎を築くことが不可欠です。Spring Boot は Spring Framew…" at bounding box center [337, 181] width 360 height 28
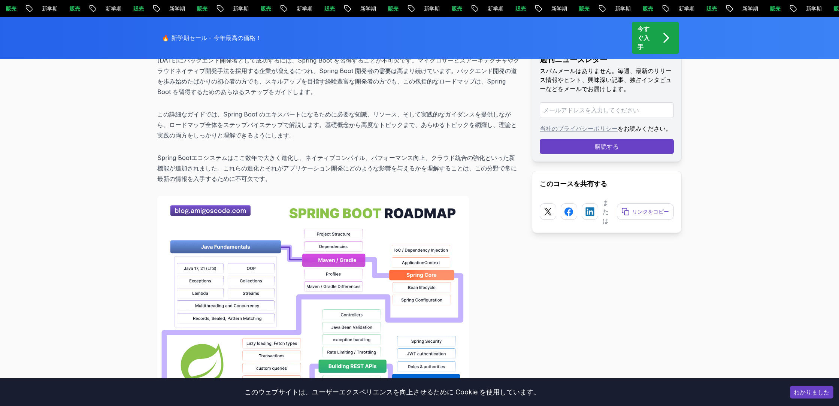
scroll to position [0, 0]
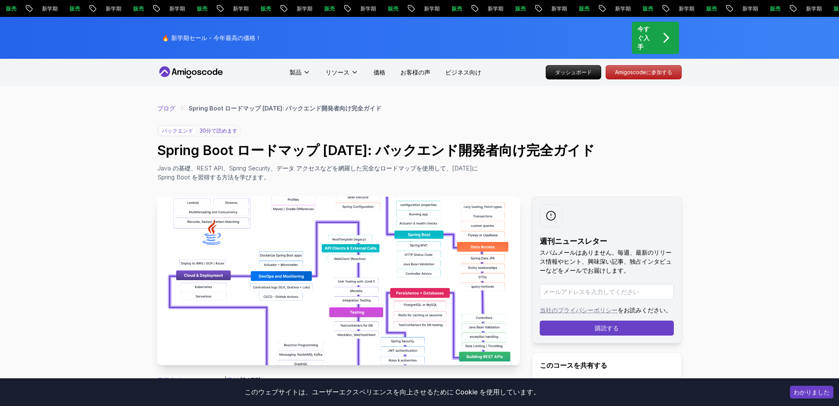
click at [161, 106] on font "ブログ" at bounding box center [166, 107] width 18 height 7
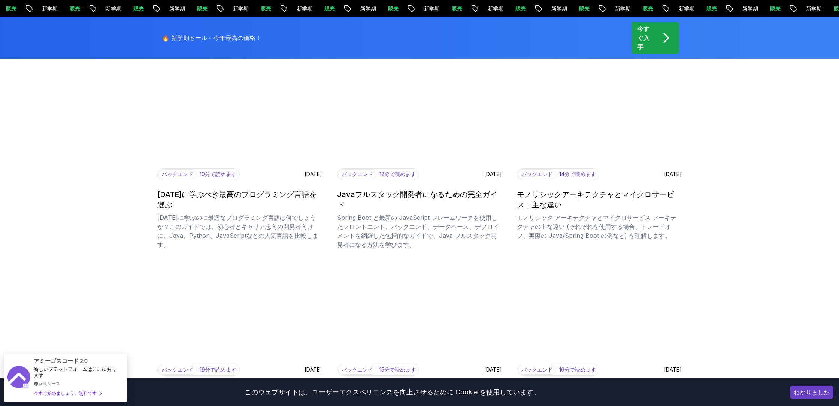
scroll to position [334, 0]
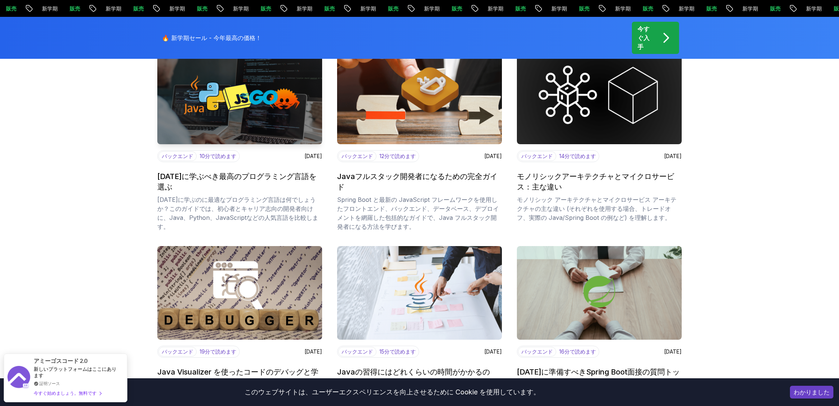
click at [198, 179] on font "[DATE]に学ぶべき最高のプログラミング言語を選ぶ" at bounding box center [236, 181] width 159 height 19
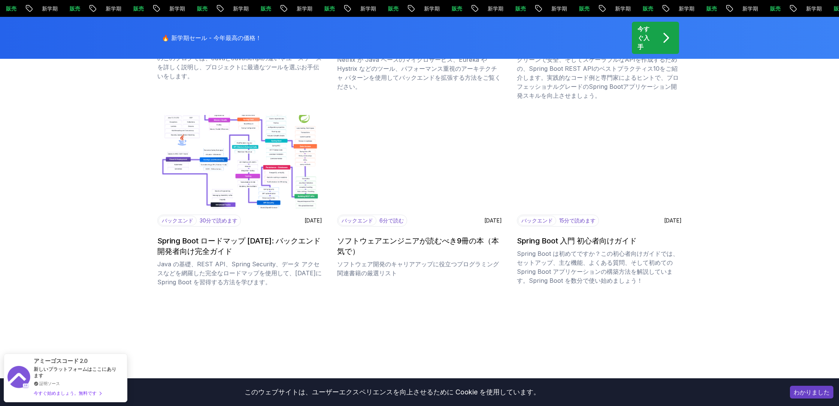
scroll to position [866, 0]
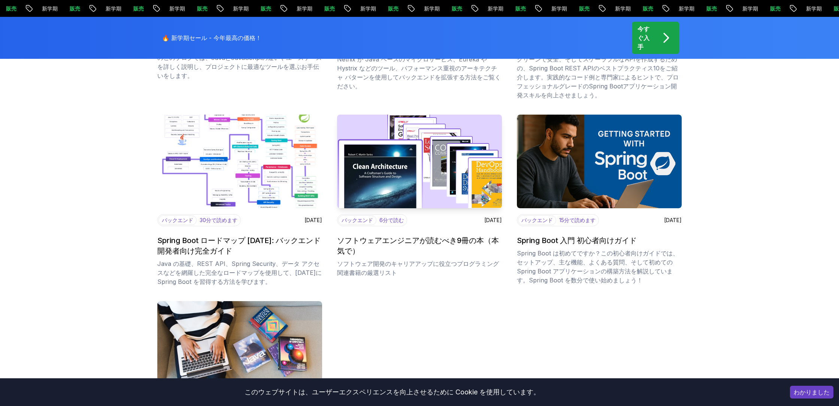
click at [423, 243] on font "ソフトウェアエンジニアが読むべき9冊の本（本気で）" at bounding box center [418, 245] width 162 height 19
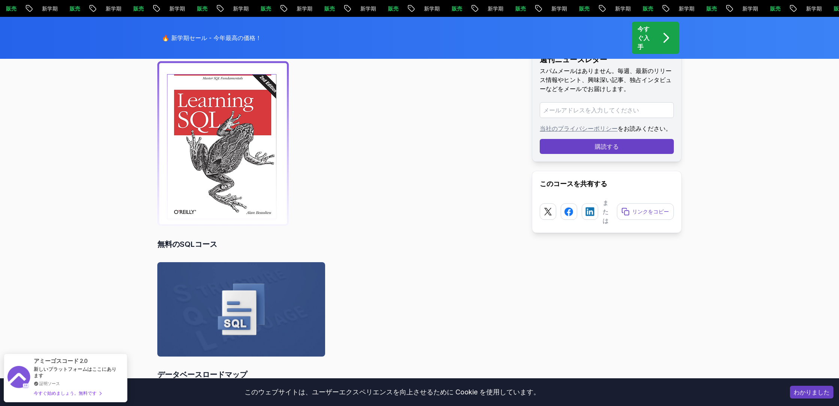
scroll to position [2110, 0]
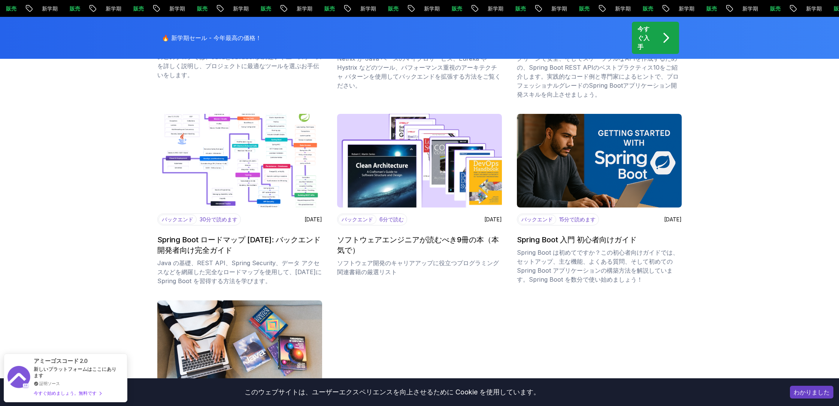
scroll to position [866, 0]
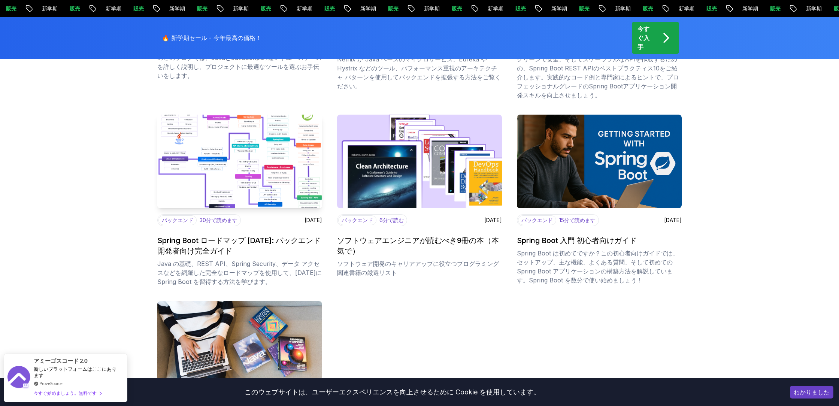
click at [231, 241] on font "Spring Boot ロードマップ [DATE]: バックエンド開発者向け完全ガイド" at bounding box center [238, 245] width 163 height 19
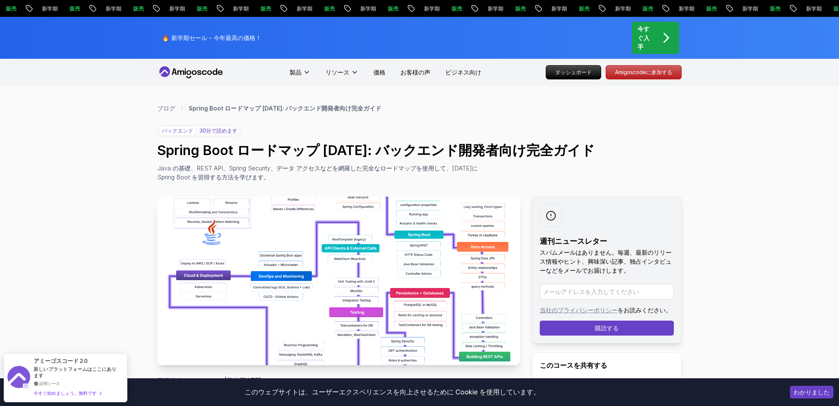
click at [188, 76] on icon at bounding box center [190, 72] width 67 height 12
